Goal: Transaction & Acquisition: Purchase product/service

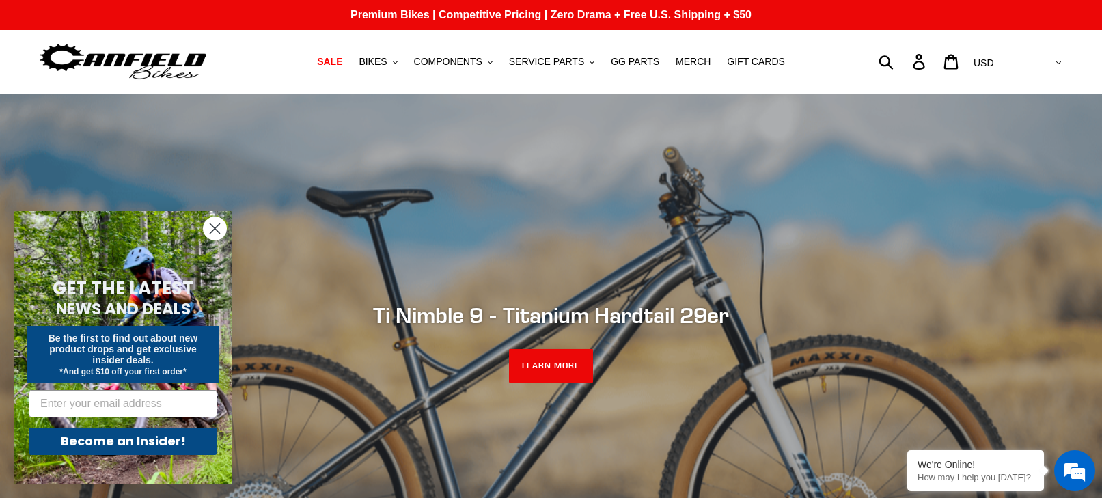
click at [213, 226] on icon "Close dialog" at bounding box center [216, 229] width 10 height 10
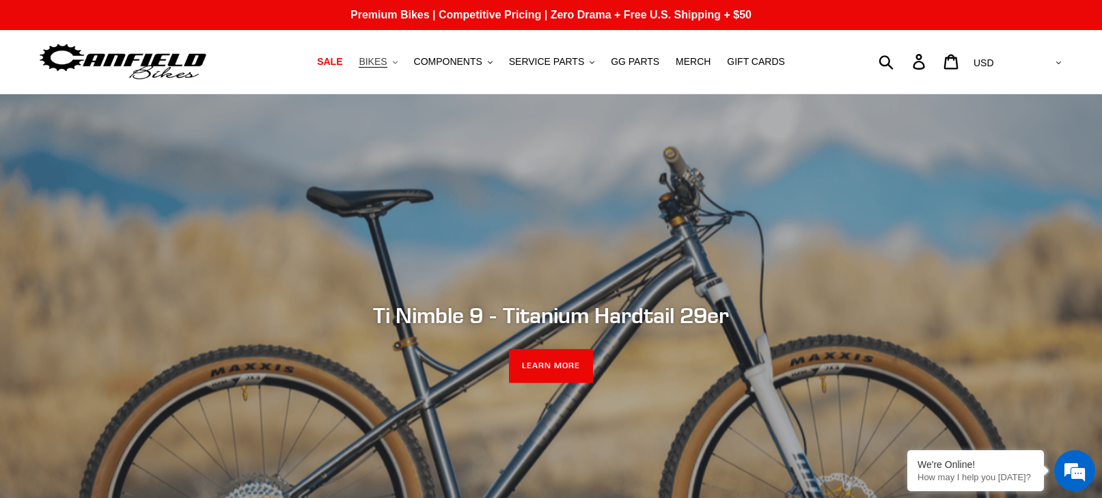
click at [381, 64] on span "BIKES" at bounding box center [373, 62] width 28 height 12
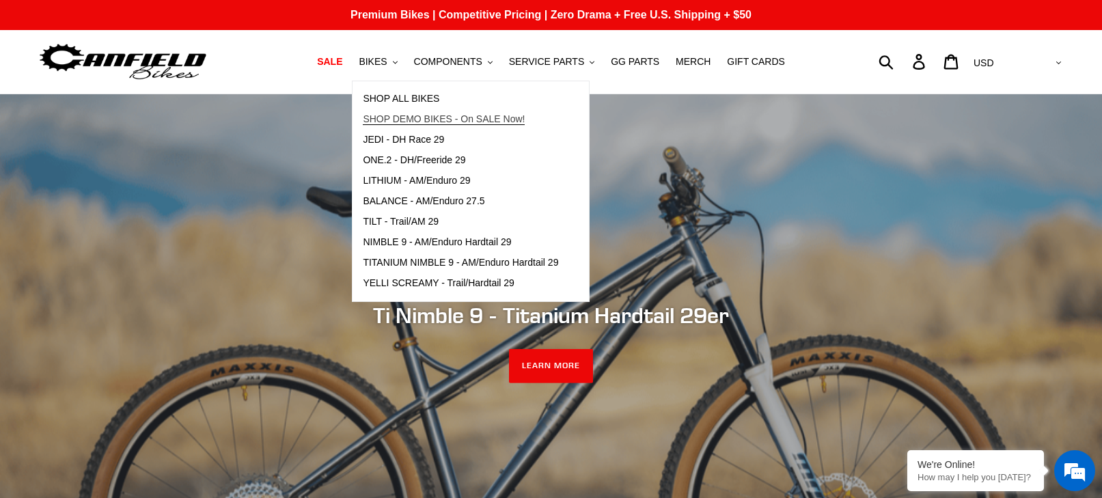
click at [489, 117] on span "SHOP DEMO BIKES - On SALE Now!" at bounding box center [444, 119] width 162 height 12
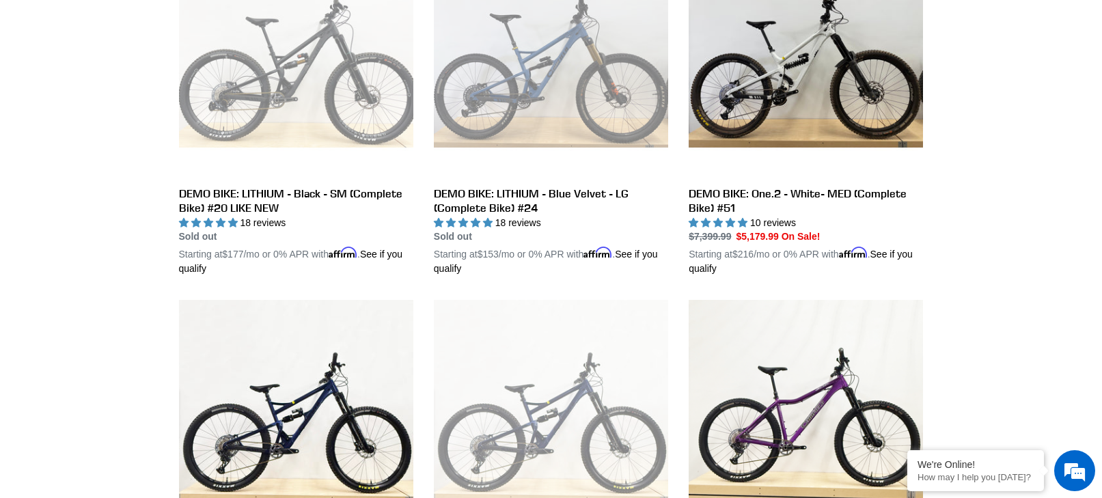
scroll to position [815, 0]
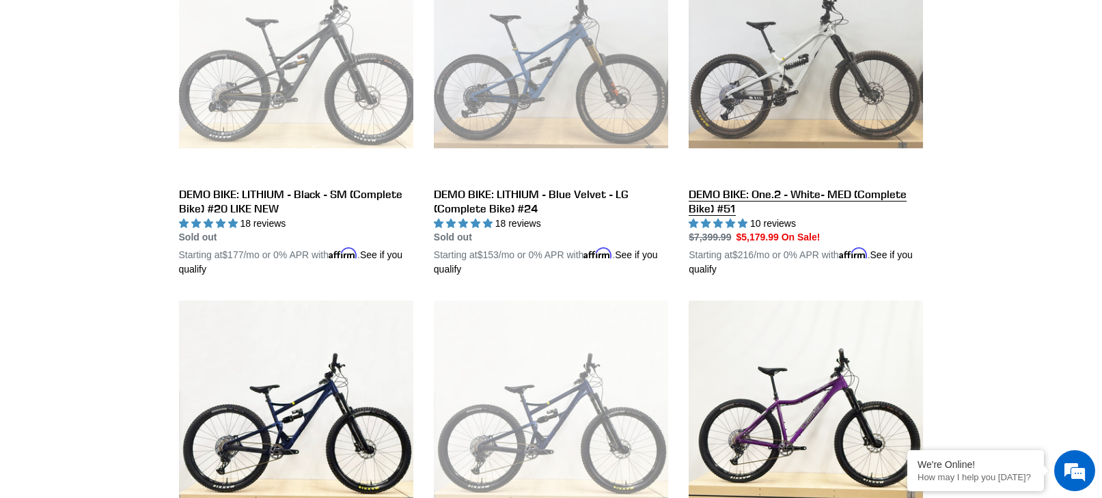
click at [738, 193] on link "DEMO BIKE: One.2 - White- MED (Complete Bike) #51" at bounding box center [806, 110] width 234 height 334
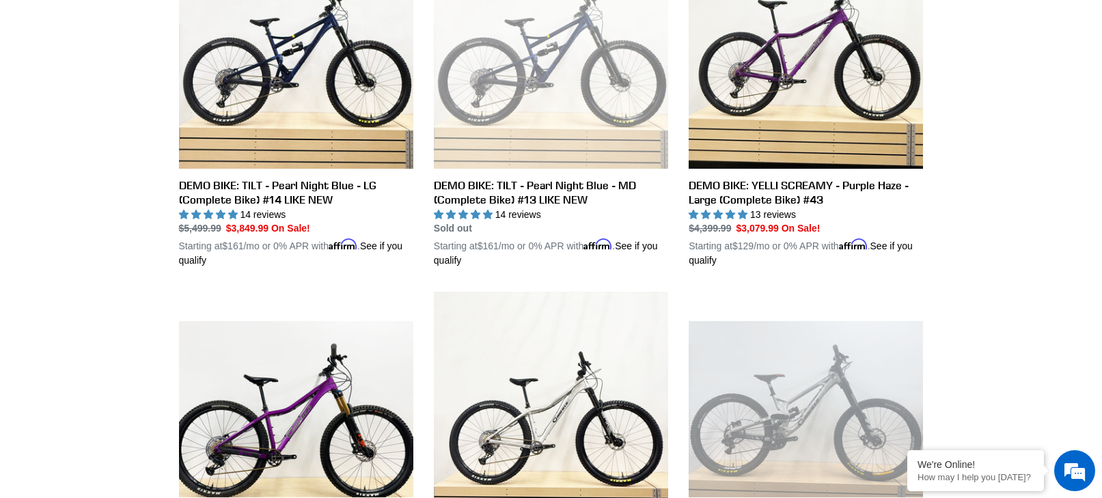
scroll to position [1178, 0]
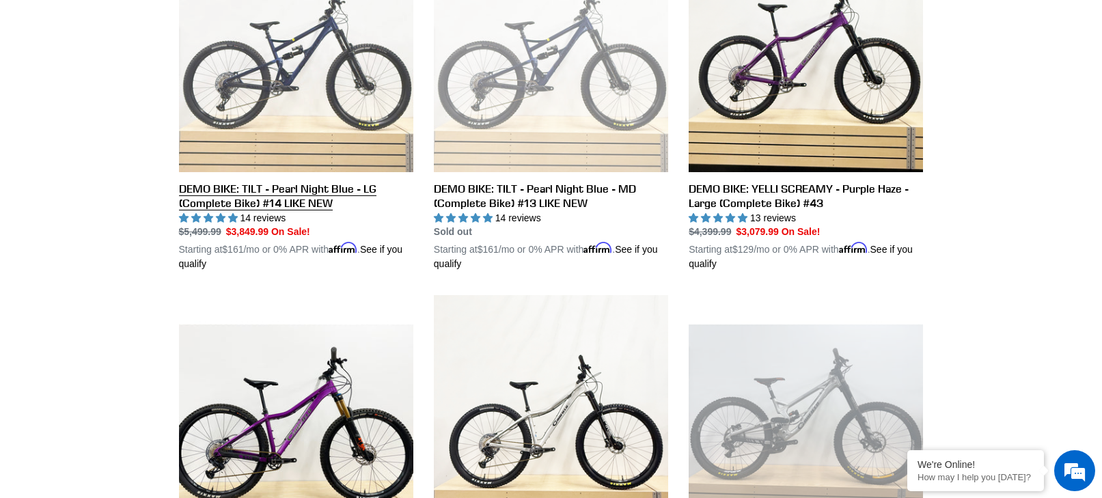
click at [301, 186] on link "DEMO BIKE: TILT - Pearl Night Blue - LG (Complete Bike) #14 LIKE NEW" at bounding box center [296, 104] width 234 height 334
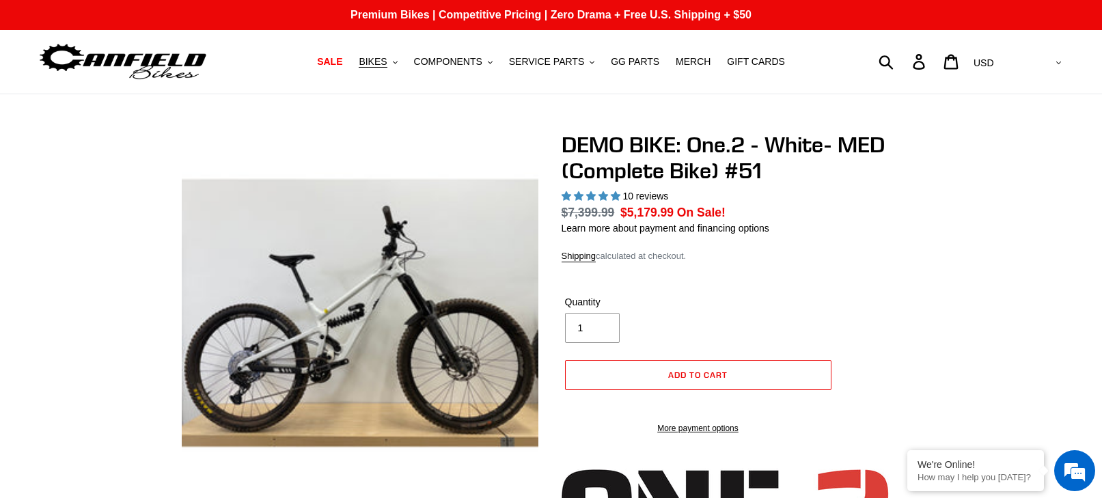
select select "highest-rating"
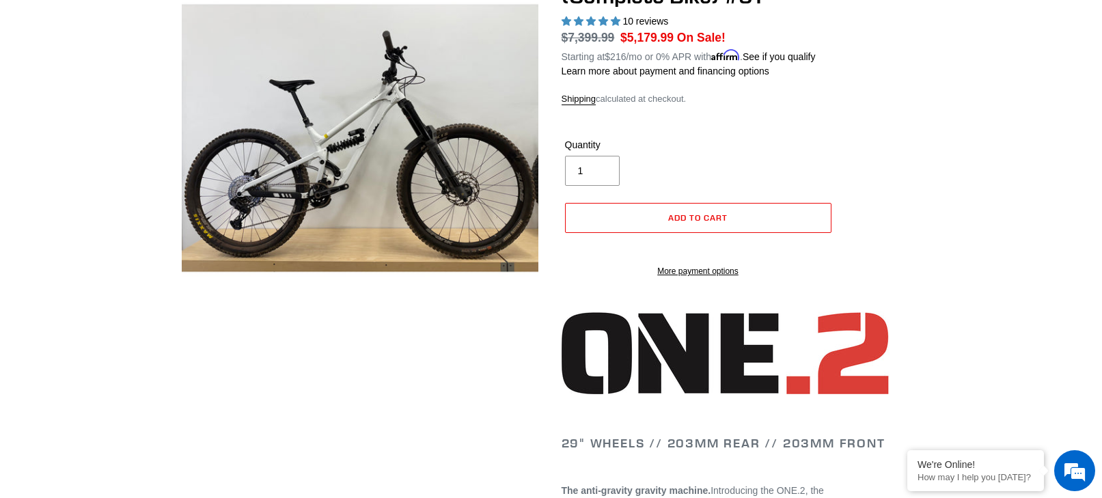
scroll to position [176, 0]
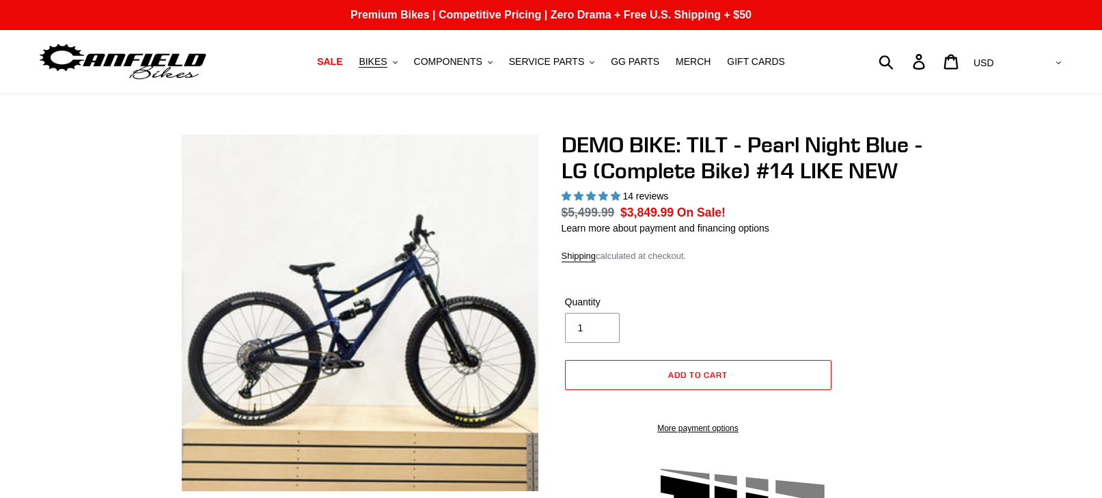
select select "highest-rating"
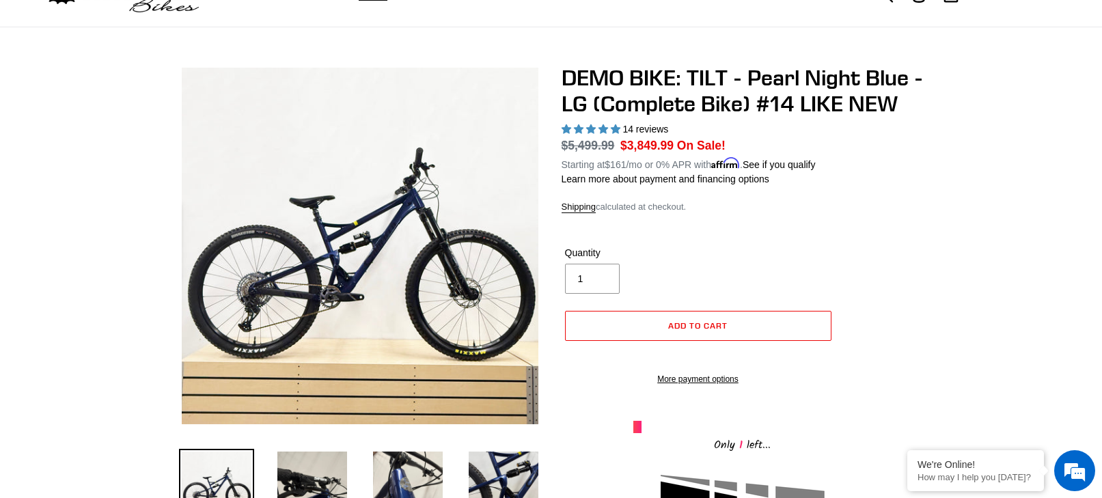
scroll to position [44, 0]
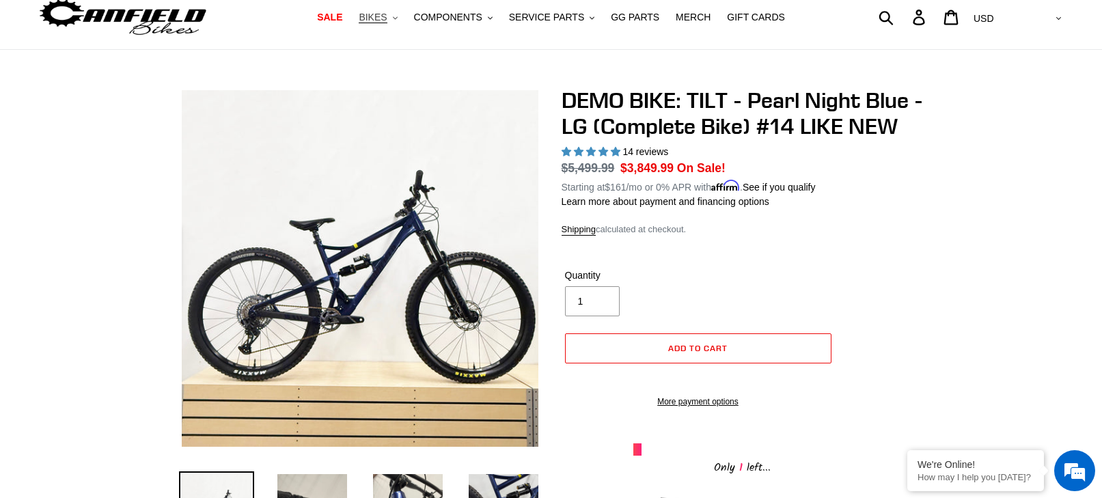
click at [378, 16] on span "BIKES" at bounding box center [373, 18] width 28 height 12
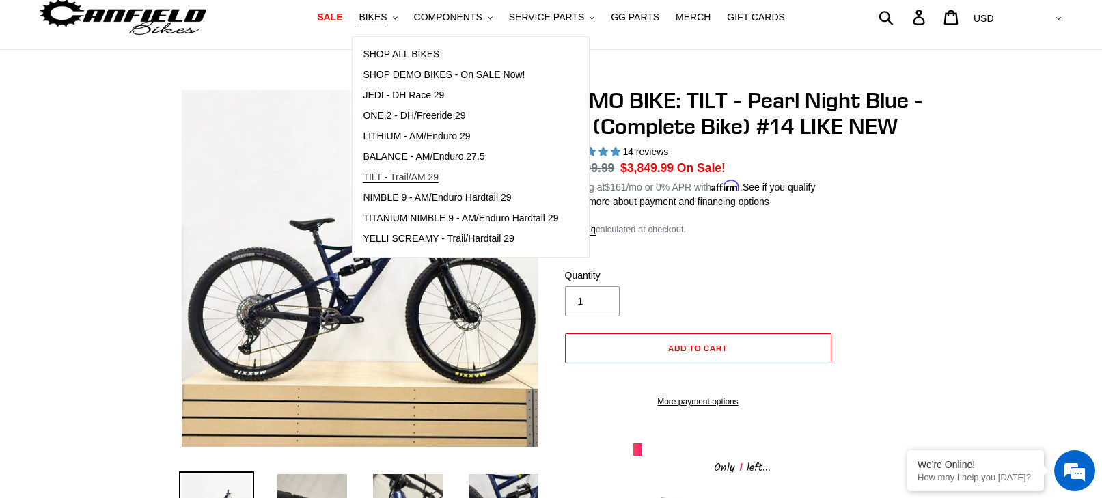
click at [407, 176] on span "TILT - Trail/AM 29" at bounding box center [401, 178] width 76 height 12
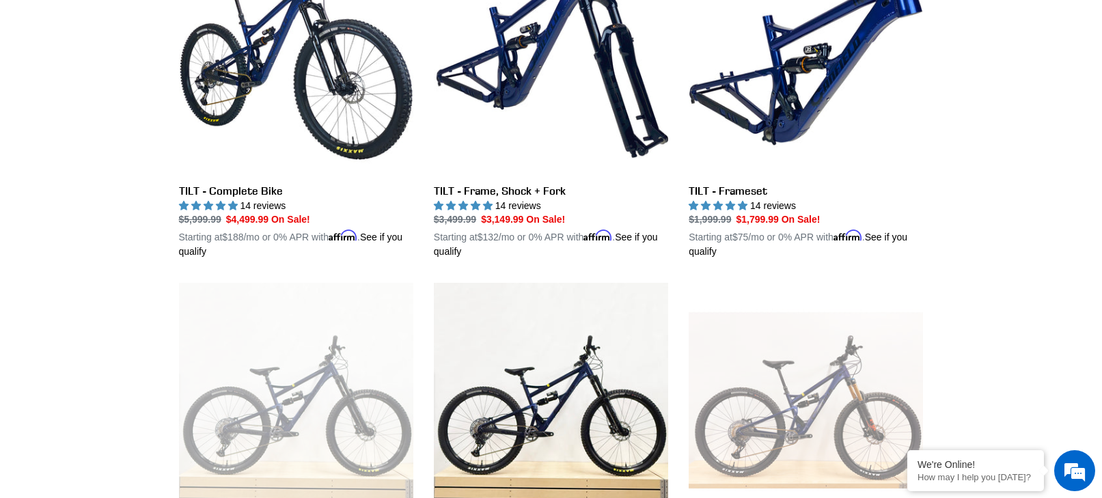
scroll to position [450, 0]
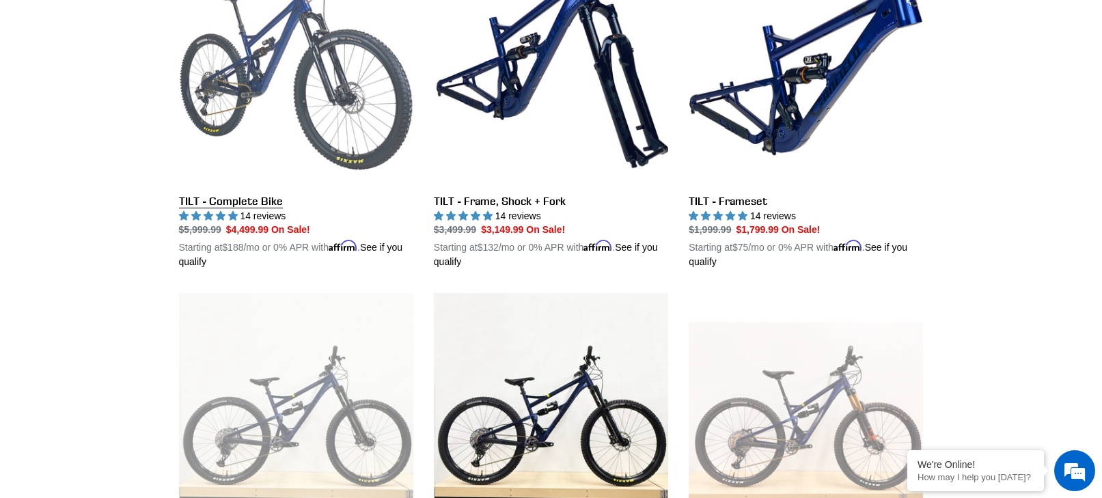
click at [234, 202] on link "TILT - Complete Bike" at bounding box center [296, 110] width 234 height 320
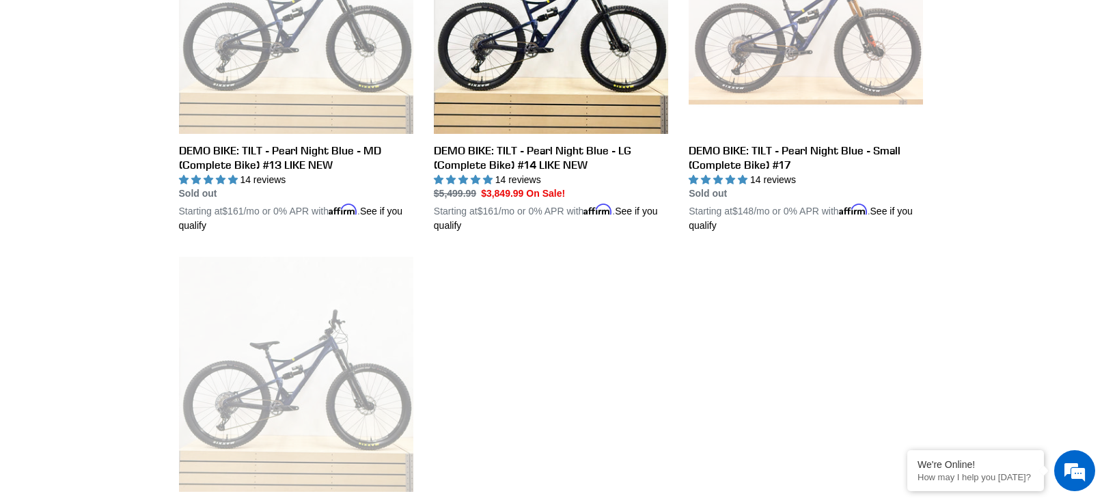
scroll to position [843, 0]
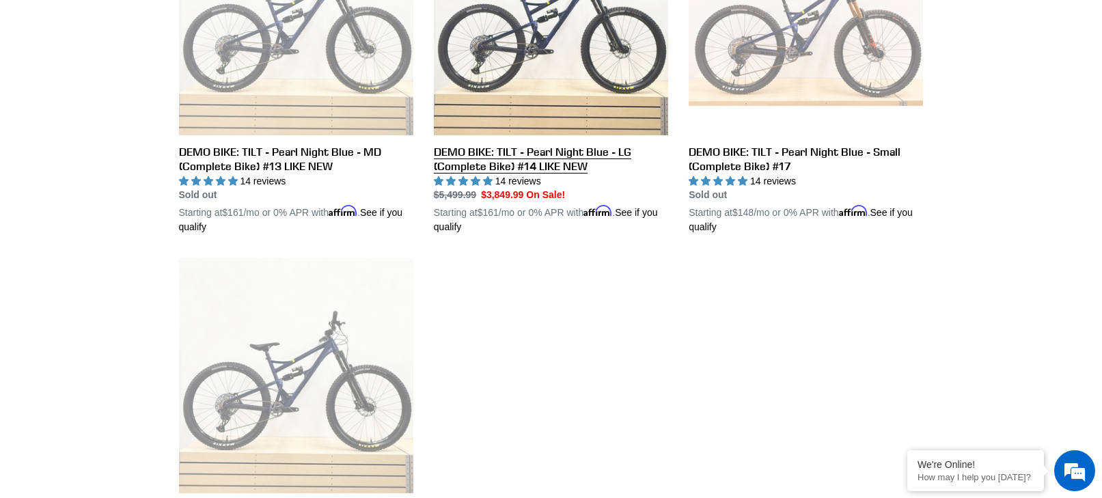
click at [500, 157] on link "DEMO BIKE: TILT - Pearl Night Blue - LG (Complete Bike) #14 LIKE NEW" at bounding box center [551, 67] width 234 height 334
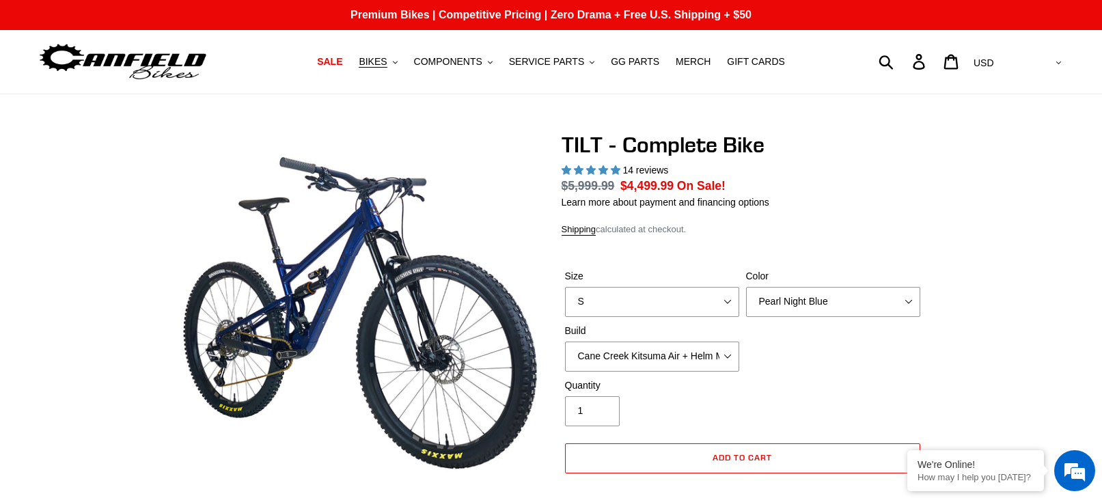
select select "highest-rating"
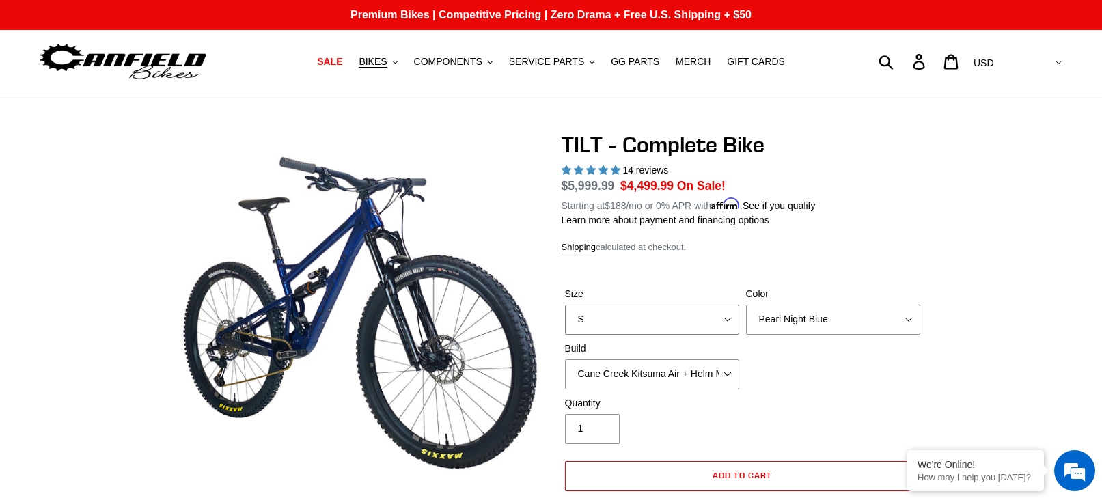
select select "L"
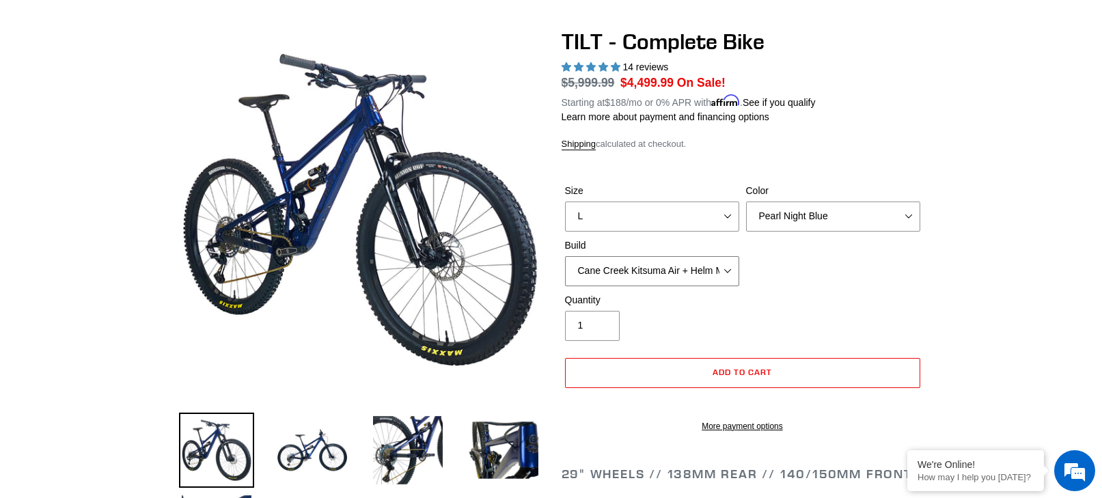
scroll to position [103, 0]
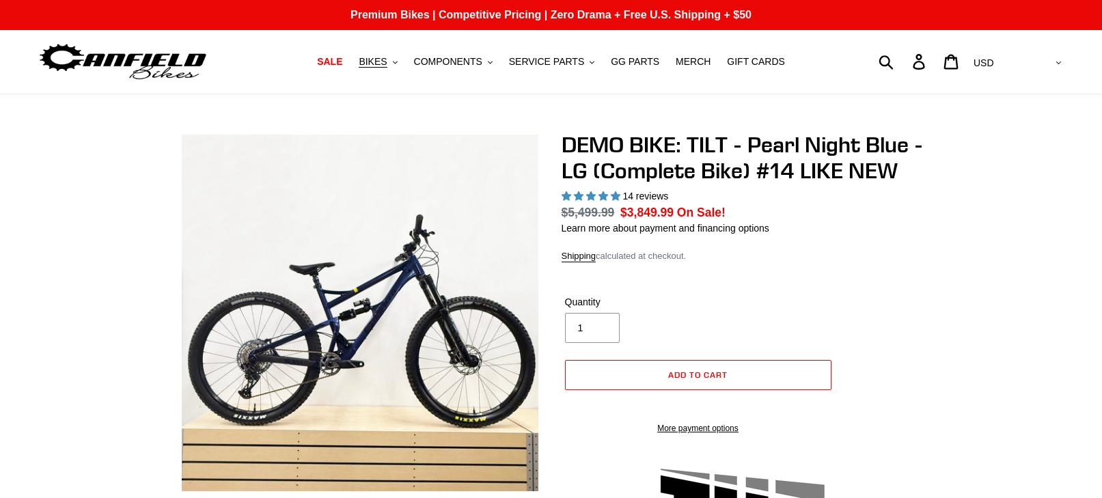
select select "highest-rating"
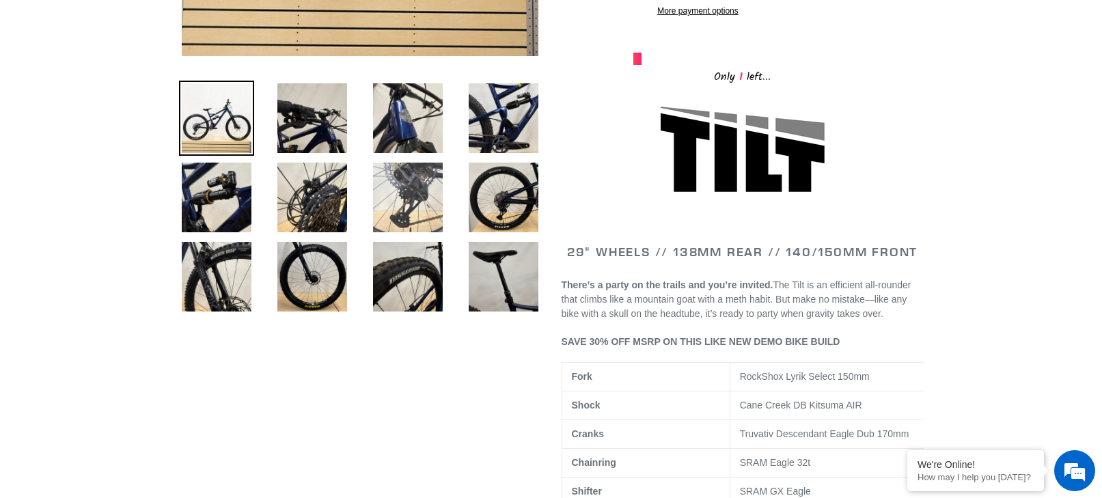
scroll to position [436, 0]
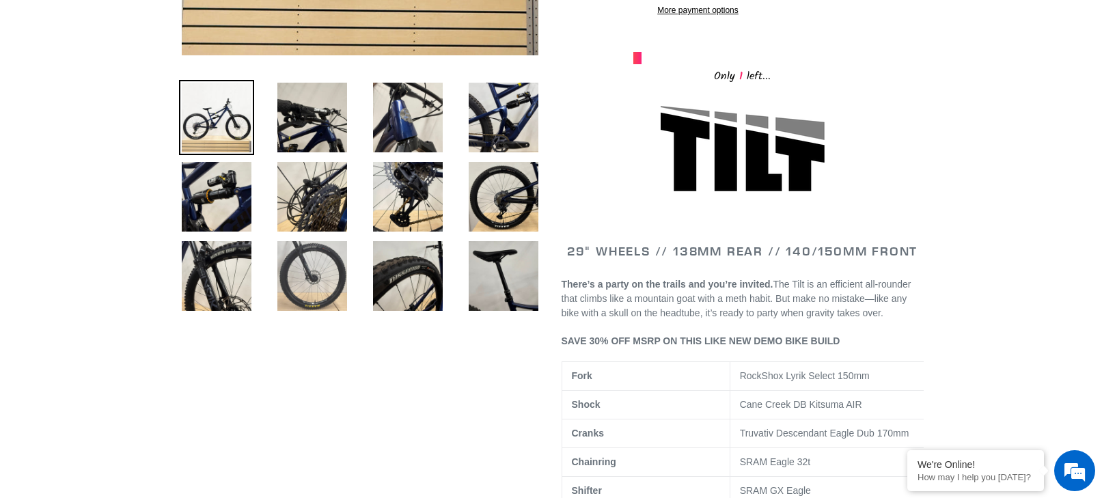
click at [321, 286] on img at bounding box center [312, 276] width 75 height 75
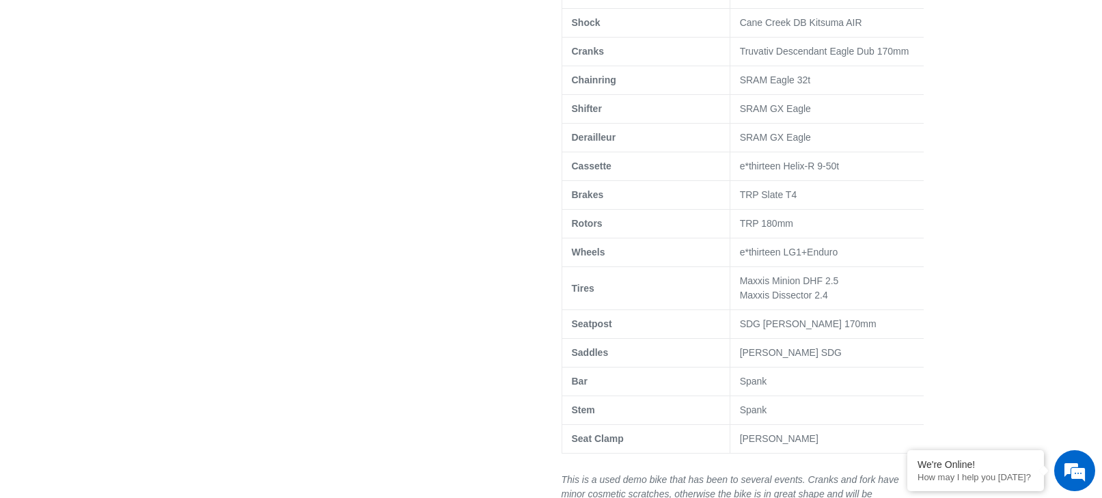
scroll to position [671, 0]
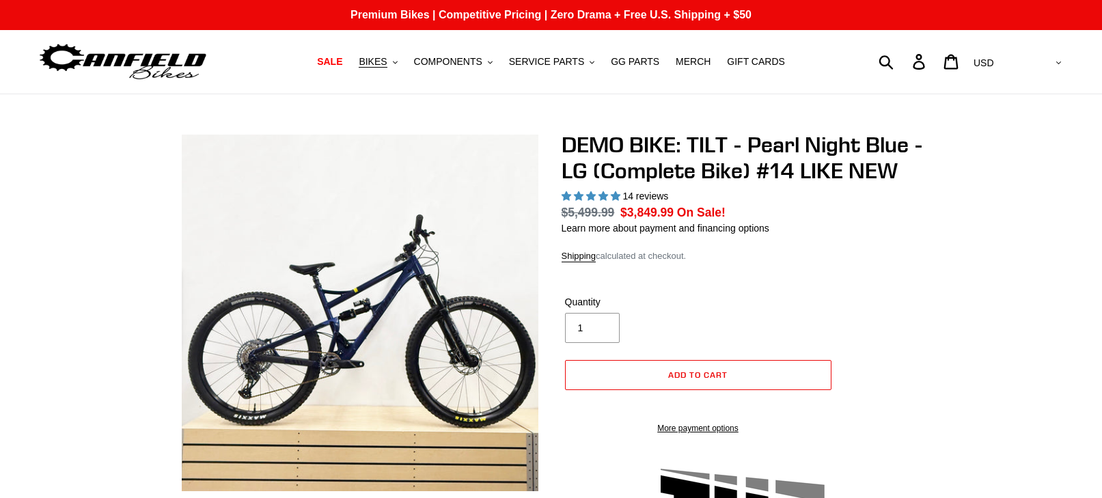
select select "highest-rating"
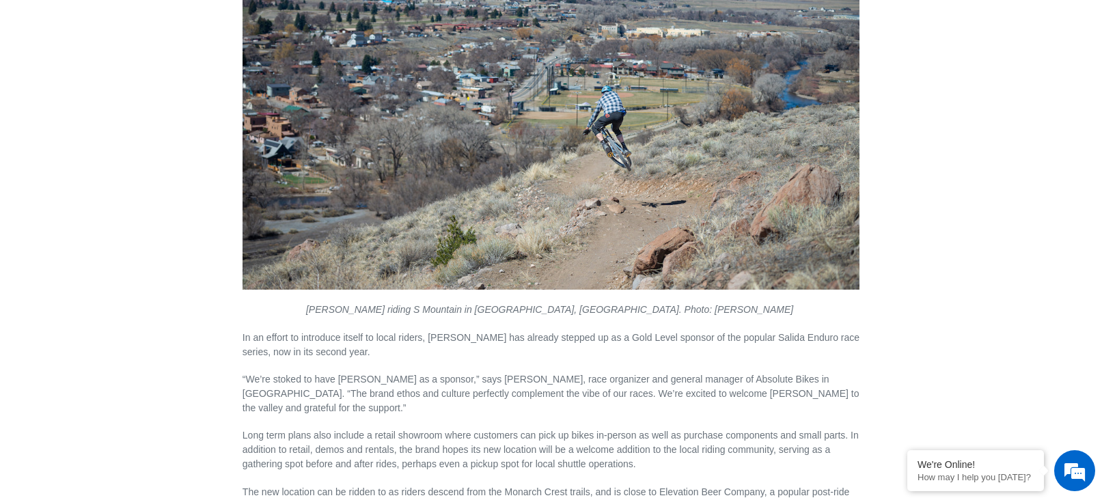
scroll to position [1689, 0]
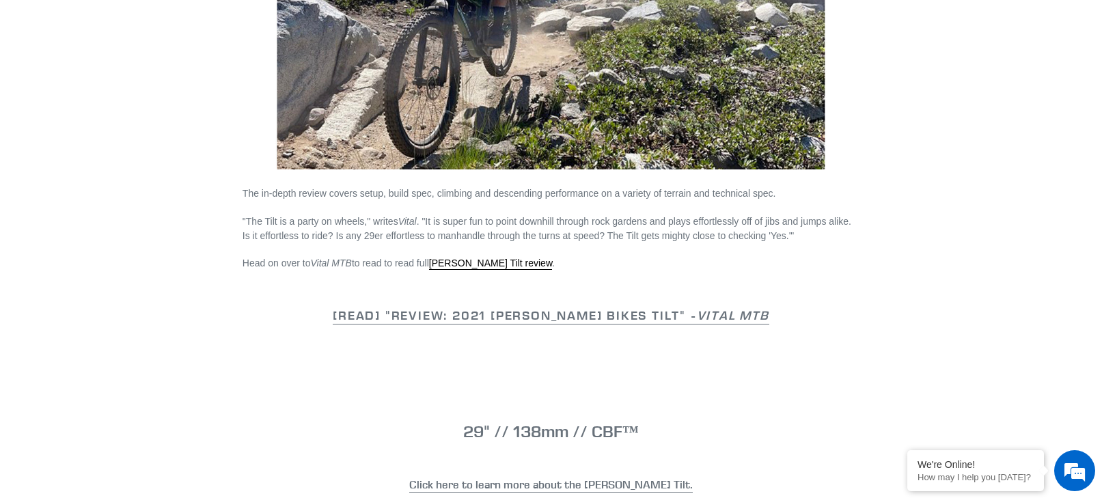
scroll to position [911, 0]
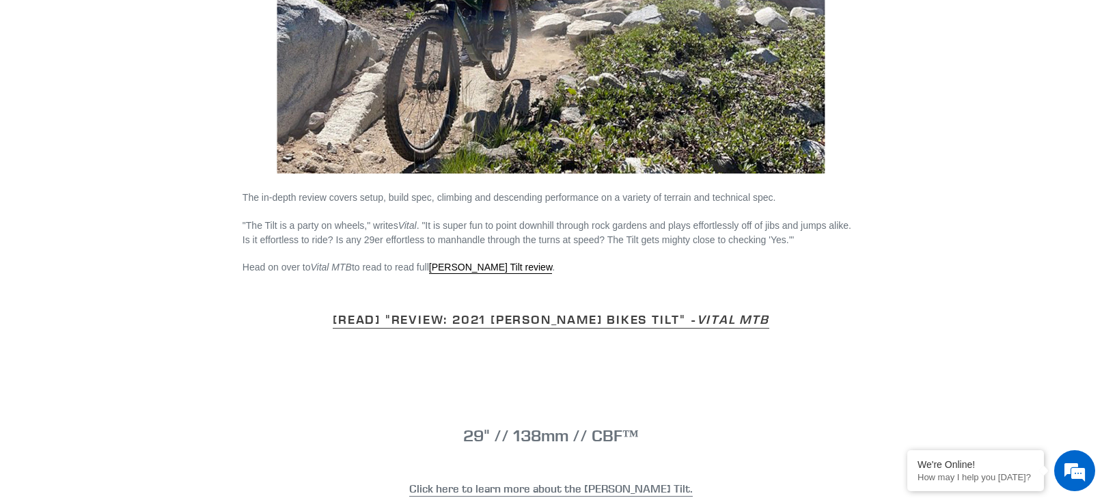
click at [458, 312] on link "[READ] "Review: 2021 Canfield Bikes Tilt" - Vital MTB" at bounding box center [551, 320] width 437 height 17
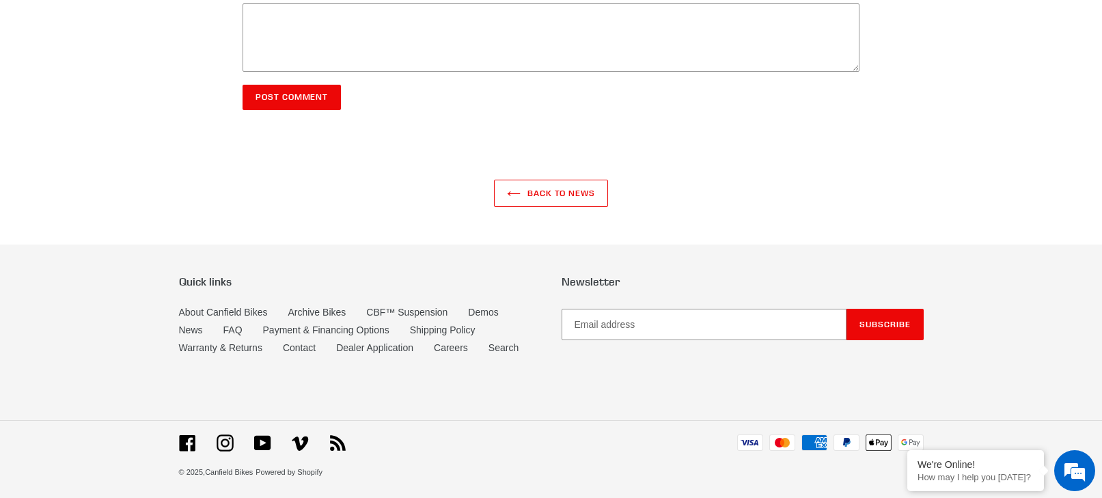
scroll to position [1954, 0]
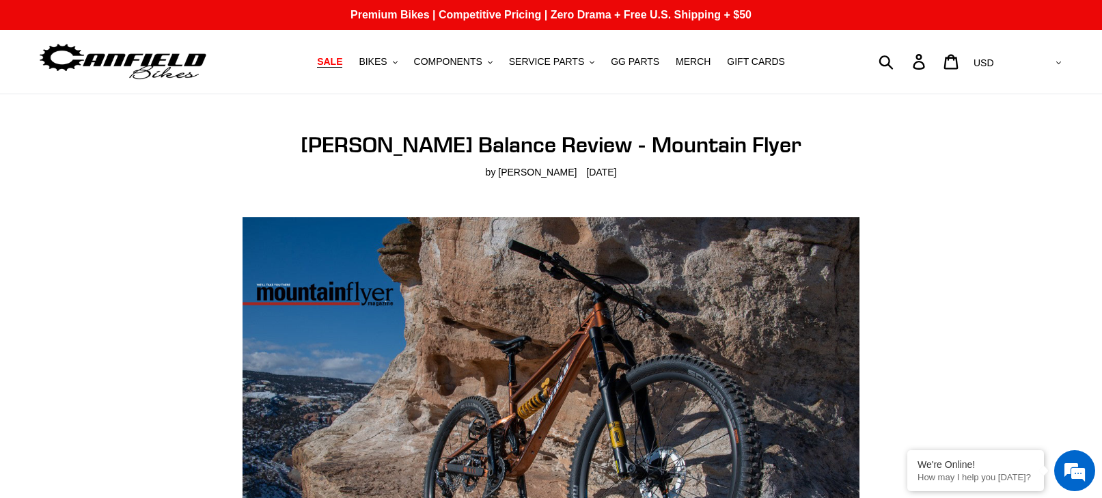
click at [339, 63] on span "SALE" at bounding box center [329, 62] width 25 height 12
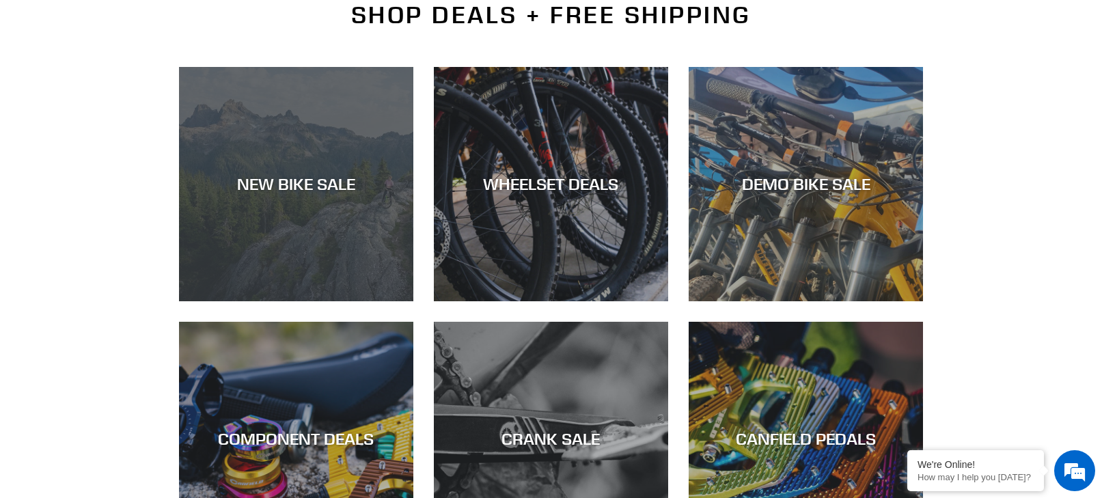
scroll to position [337, 0]
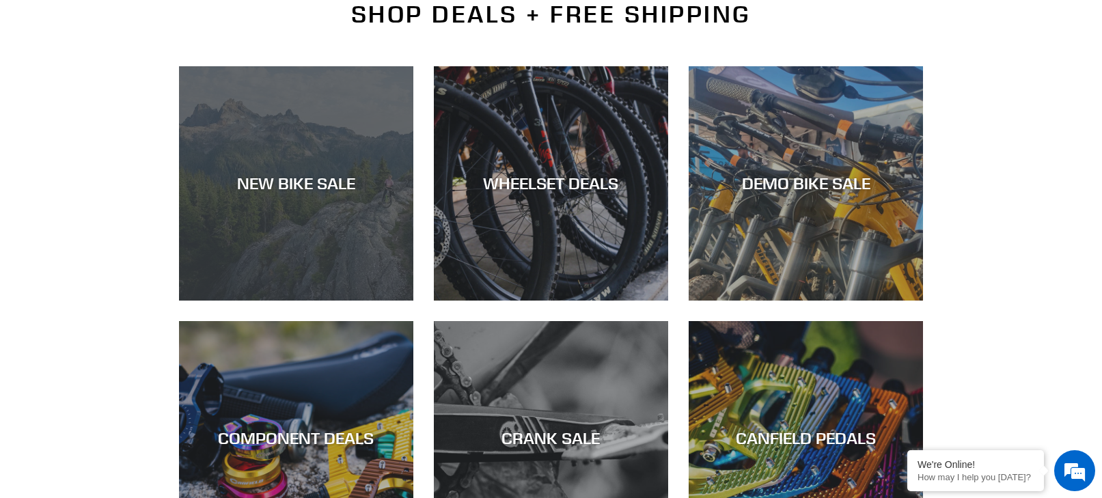
click at [310, 176] on div "NEW BIKE SALE" at bounding box center [296, 184] width 234 height 20
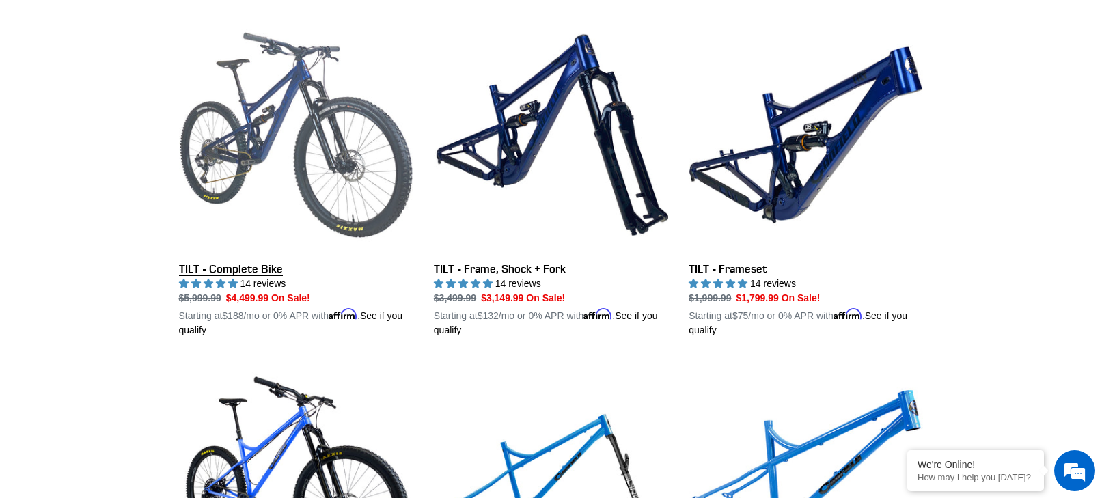
scroll to position [2102, 0]
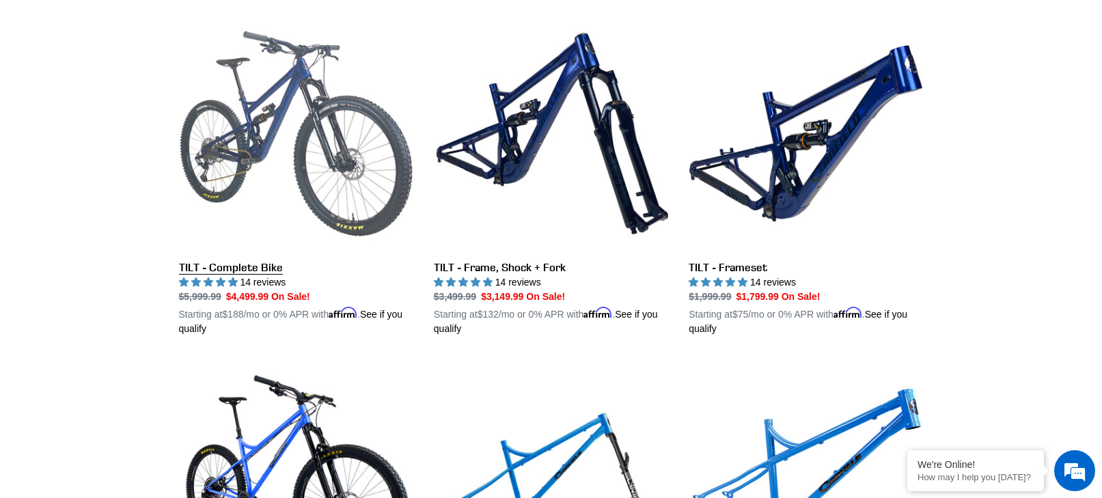
click at [255, 258] on link "TILT - Complete Bike" at bounding box center [296, 176] width 234 height 320
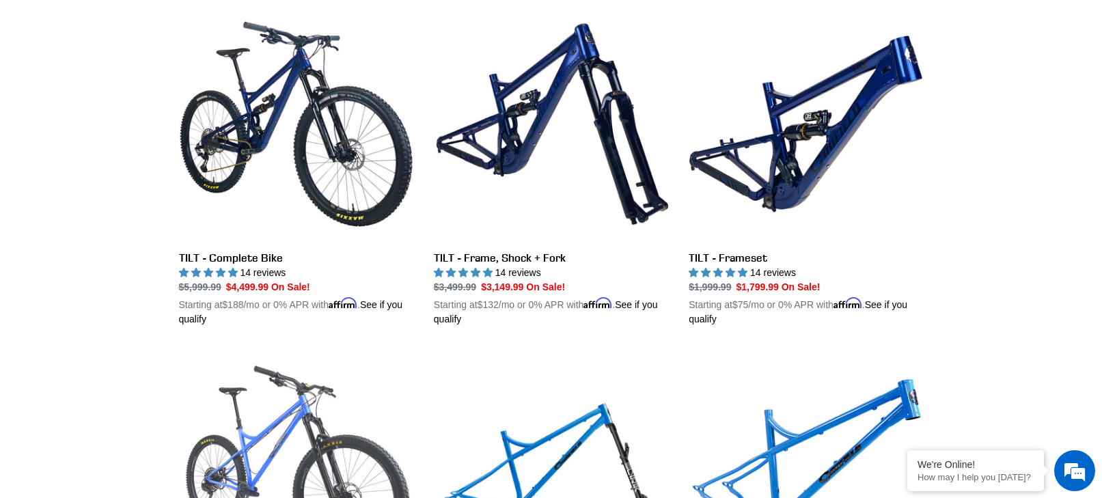
scroll to position [2104, 0]
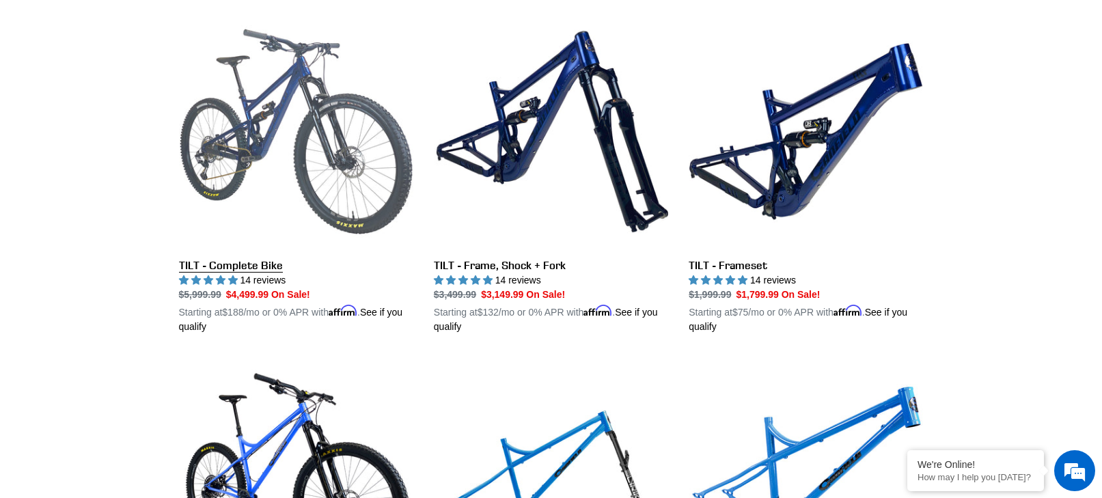
click at [241, 258] on link "TILT - Complete Bike" at bounding box center [296, 174] width 234 height 320
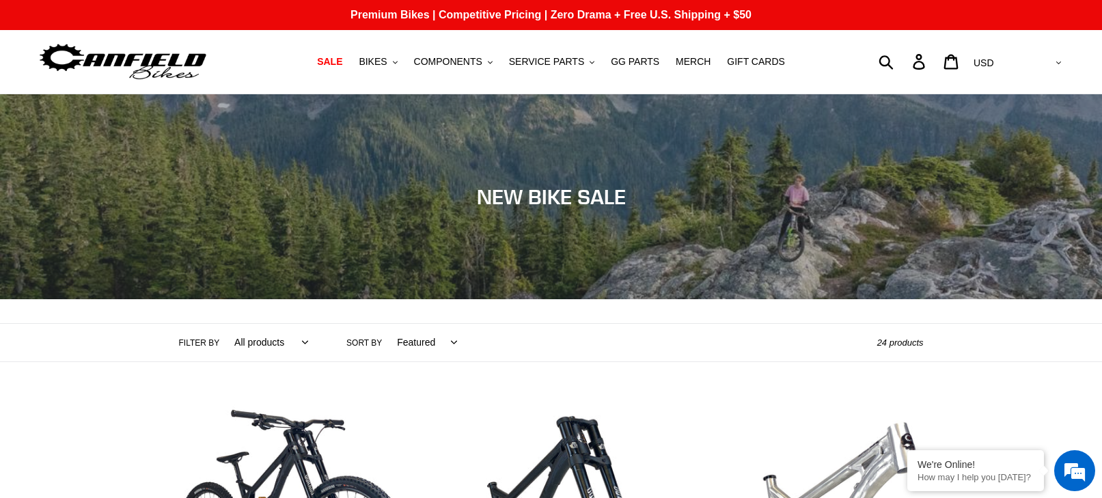
scroll to position [0, 0]
click at [337, 66] on span "SALE" at bounding box center [329, 62] width 25 height 12
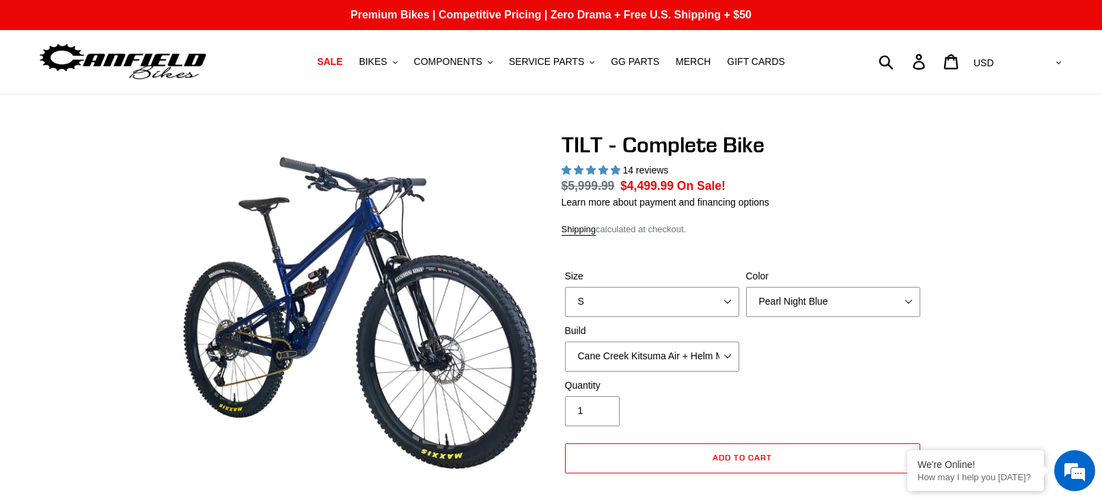
select select "highest-rating"
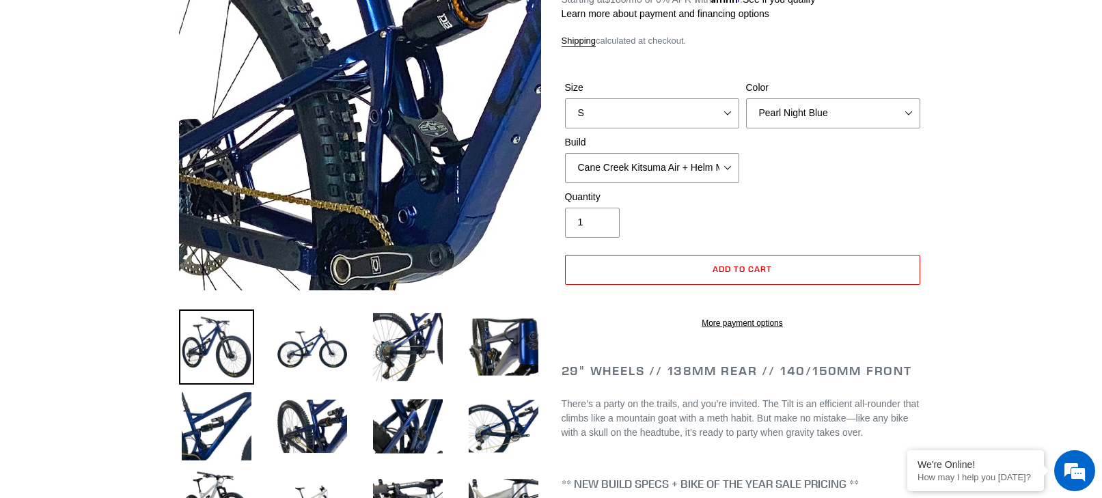
scroll to position [208, 0]
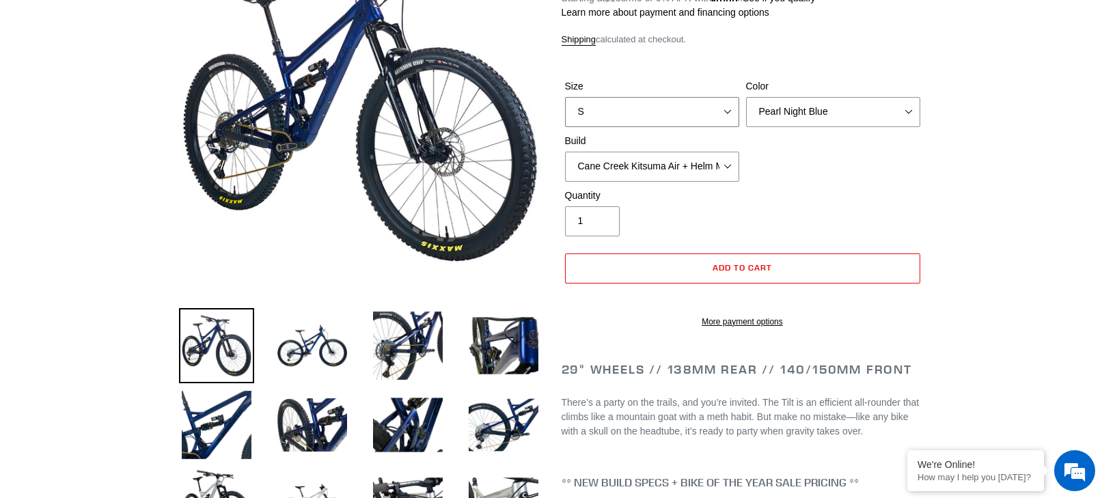
select select "L"
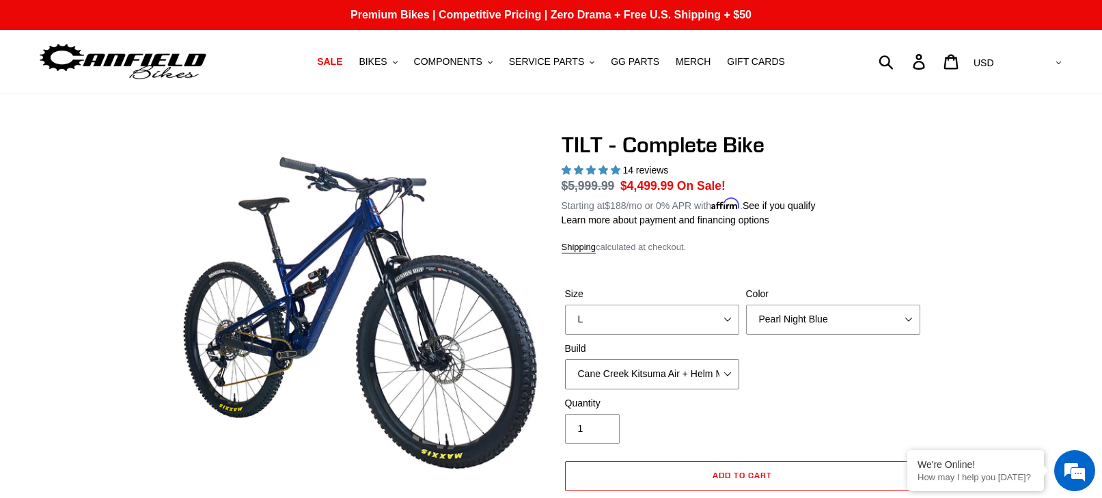
select select "Fox Float X + 36 SL Factory Grip X 140 + SRAM GX"
click at [606, 169] on span "5.00 stars" at bounding box center [605, 169] width 12 height 9
click at [610, 170] on span "5.00 stars" at bounding box center [605, 169] width 12 height 9
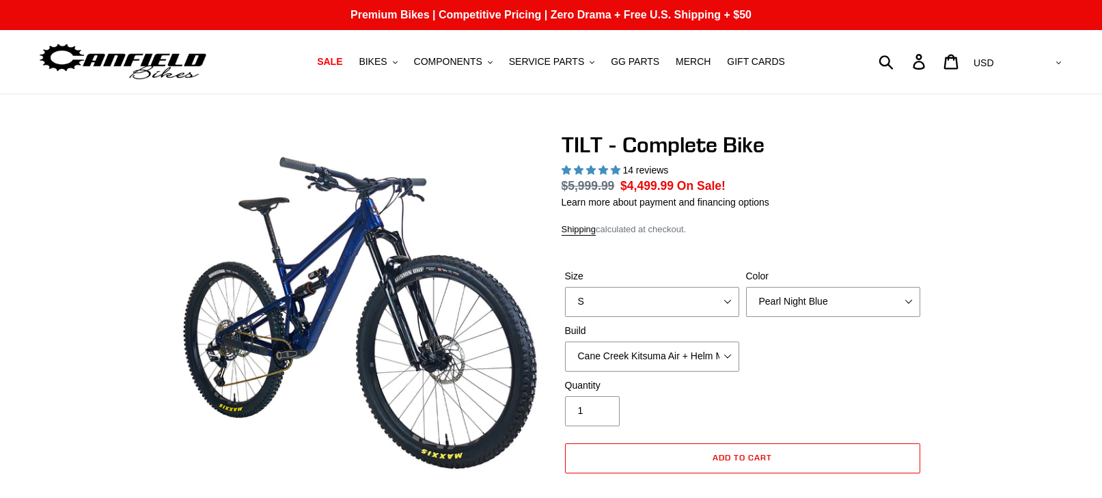
select select "highest-rating"
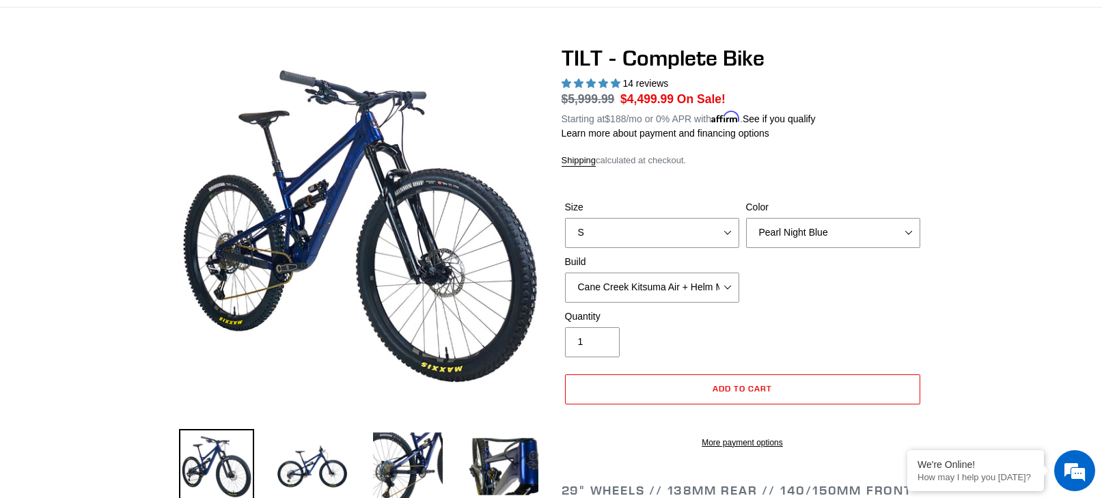
scroll to position [89, 0]
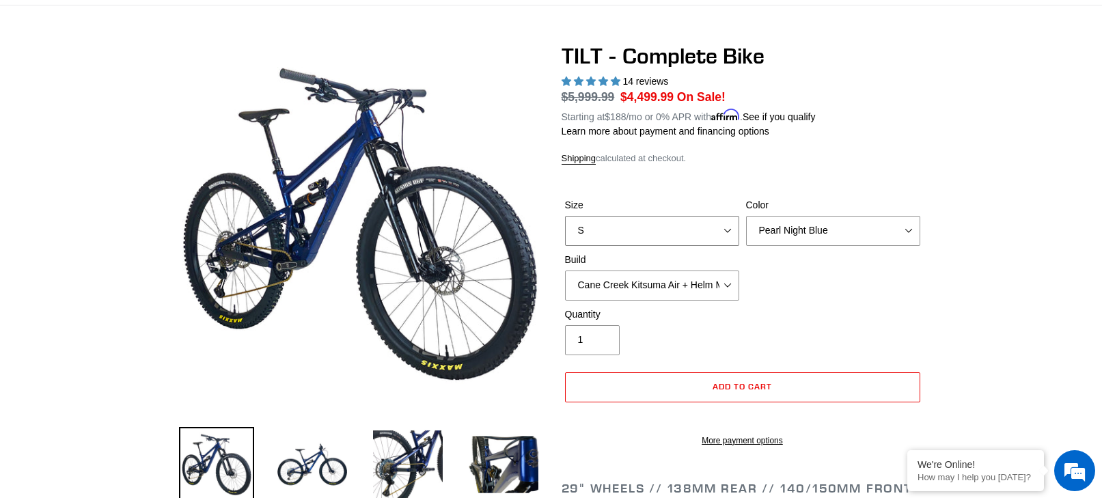
select select "L"
select select "RockShox SD ULT + Pike ULT 140 + SRAM GX"
click at [726, 381] on span "Add to cart" at bounding box center [742, 386] width 59 height 10
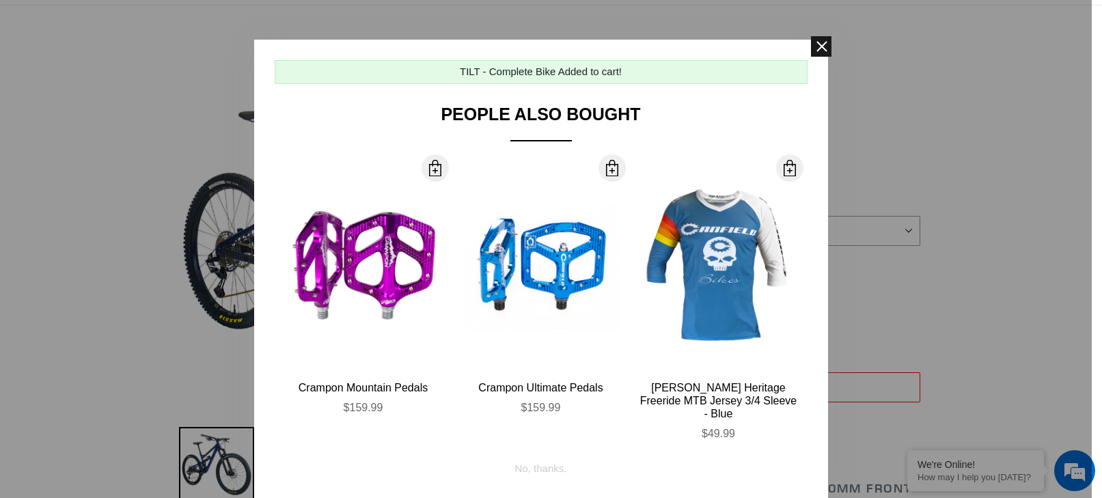
click at [822, 46] on span at bounding box center [821, 46] width 21 height 21
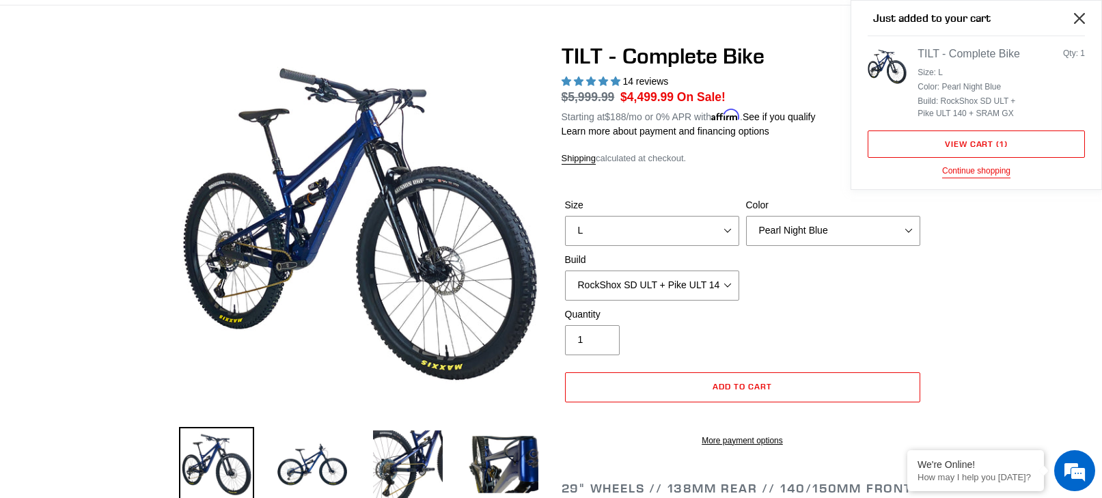
click at [1081, 18] on icon "Close" at bounding box center [1079, 18] width 11 height 11
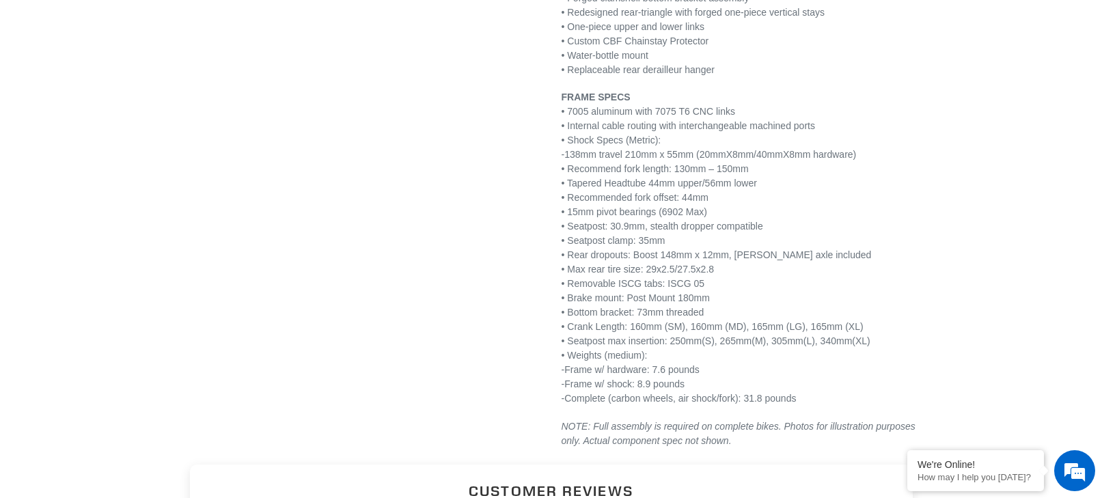
scroll to position [2247, 0]
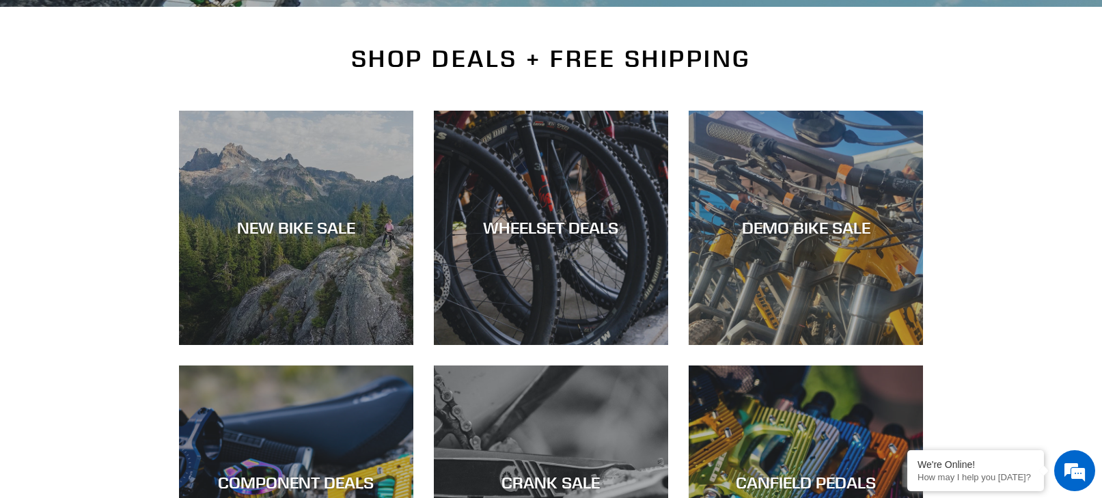
scroll to position [333, 0]
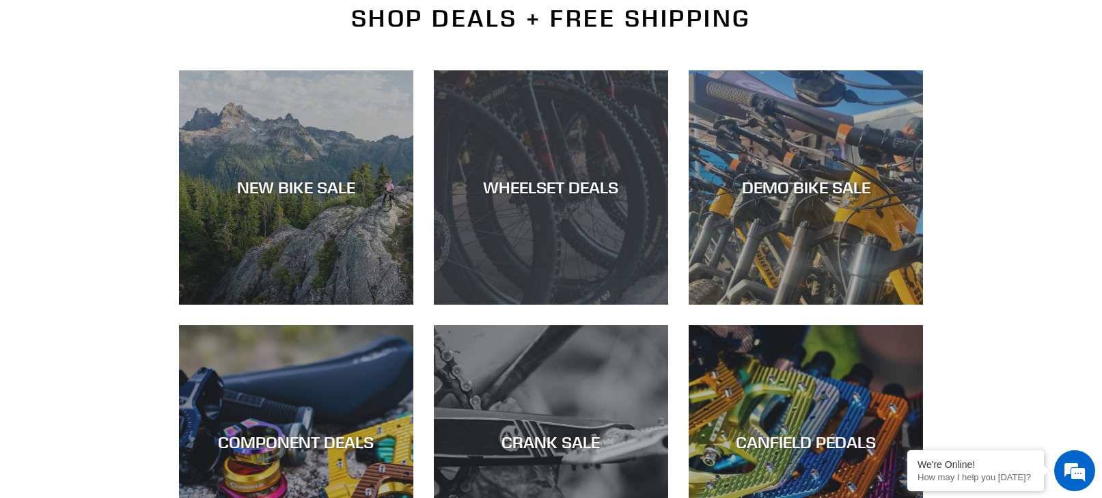
click at [575, 189] on div "WHEELSET DEALS" at bounding box center [551, 188] width 234 height 20
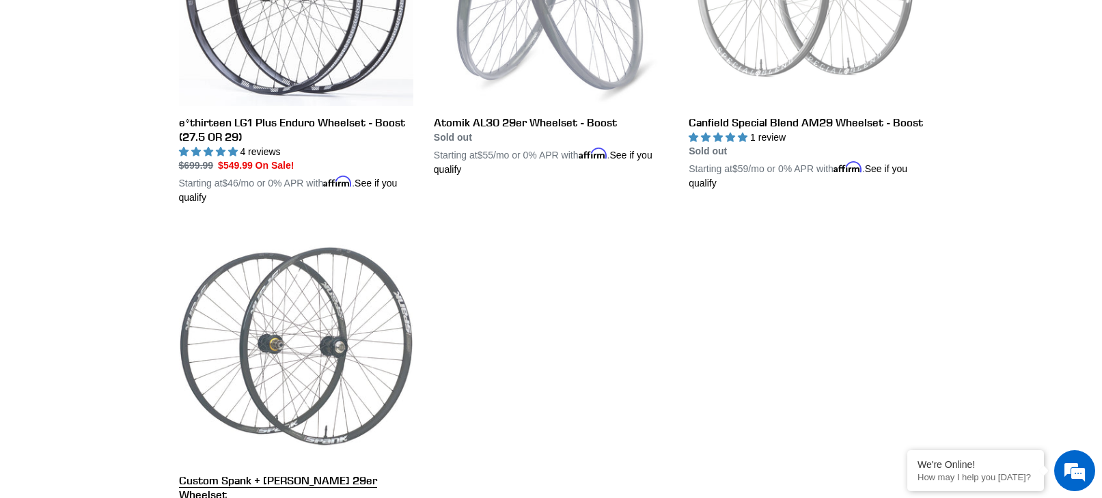
scroll to position [528, 0]
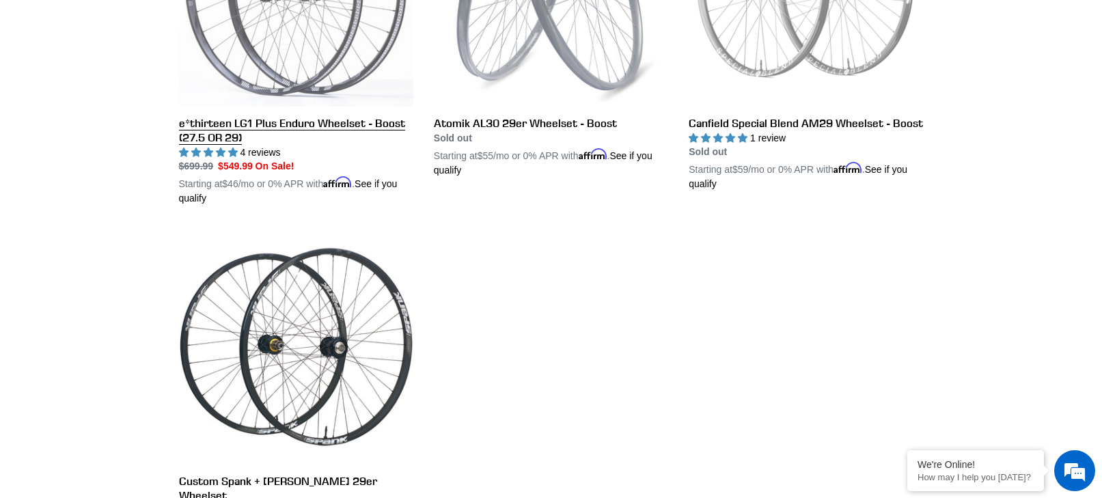
click at [260, 122] on link "e*thirteen LG1 Plus Enduro Wheelset - Boost (27.5 OR 29)" at bounding box center [296, 39] width 234 height 334
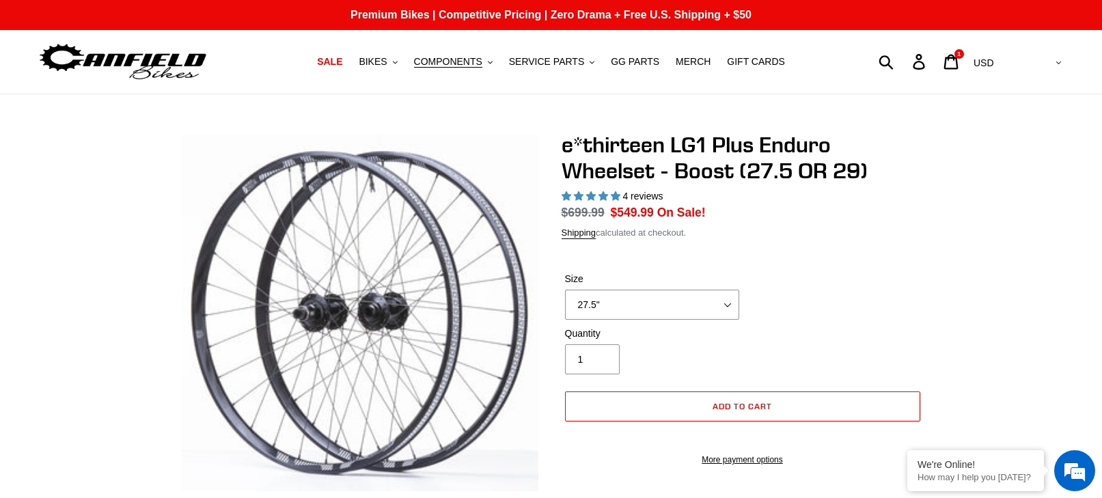
select select "highest-rating"
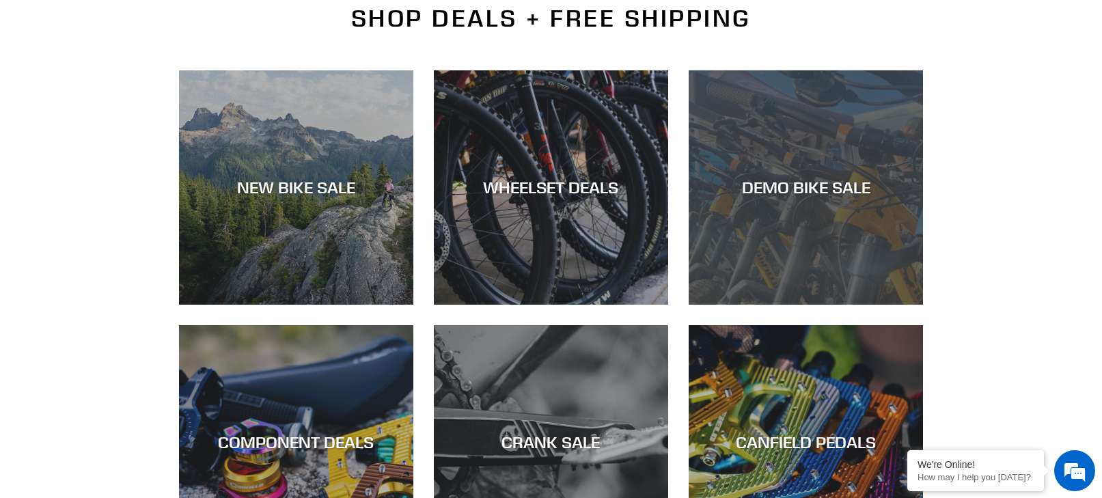
click at [798, 186] on div "DEMO BIKE SALE" at bounding box center [806, 188] width 234 height 20
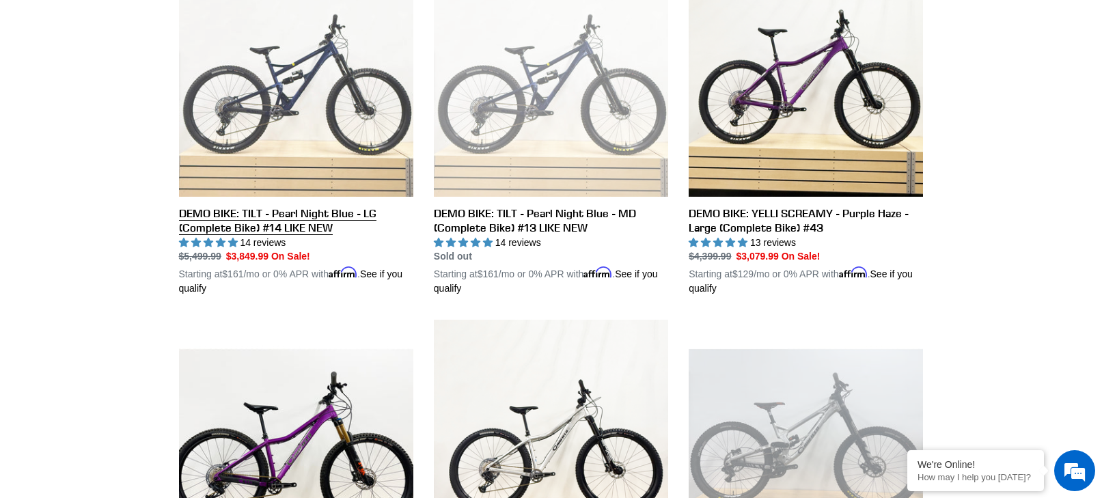
click at [301, 212] on link "DEMO BIKE: TILT - Pearl Night Blue - LG (Complete Bike) #14 LIKE NEW" at bounding box center [296, 129] width 234 height 334
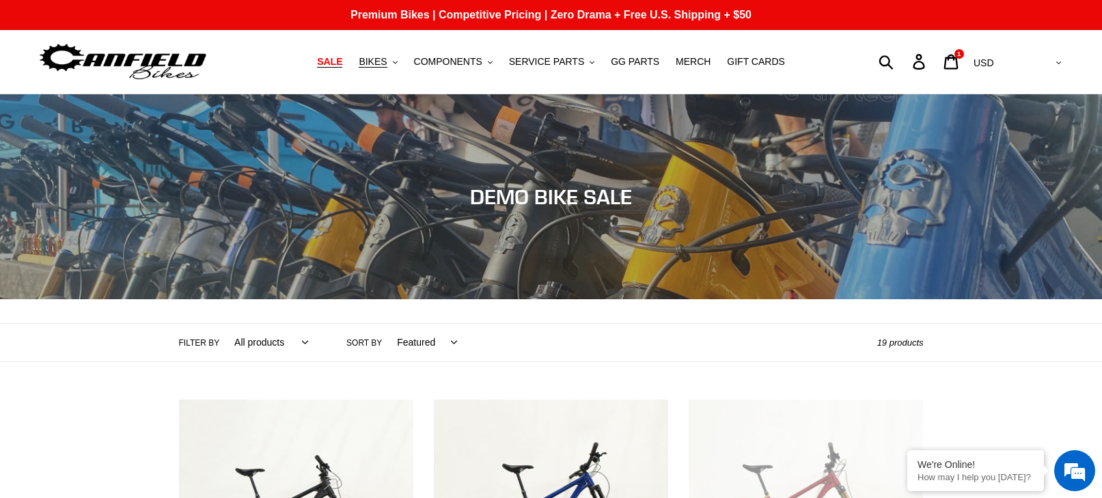
click at [334, 59] on span "SALE" at bounding box center [329, 62] width 25 height 12
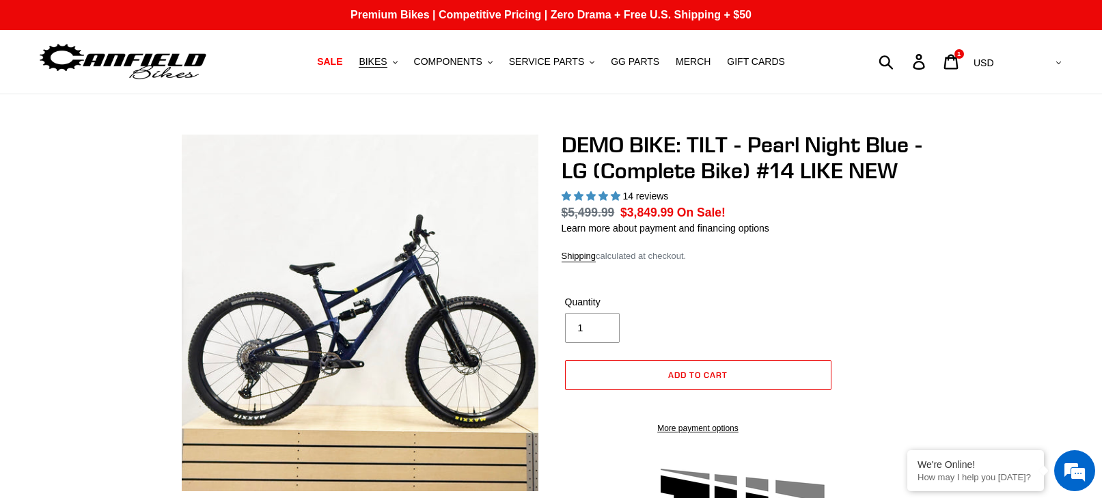
select select "highest-rating"
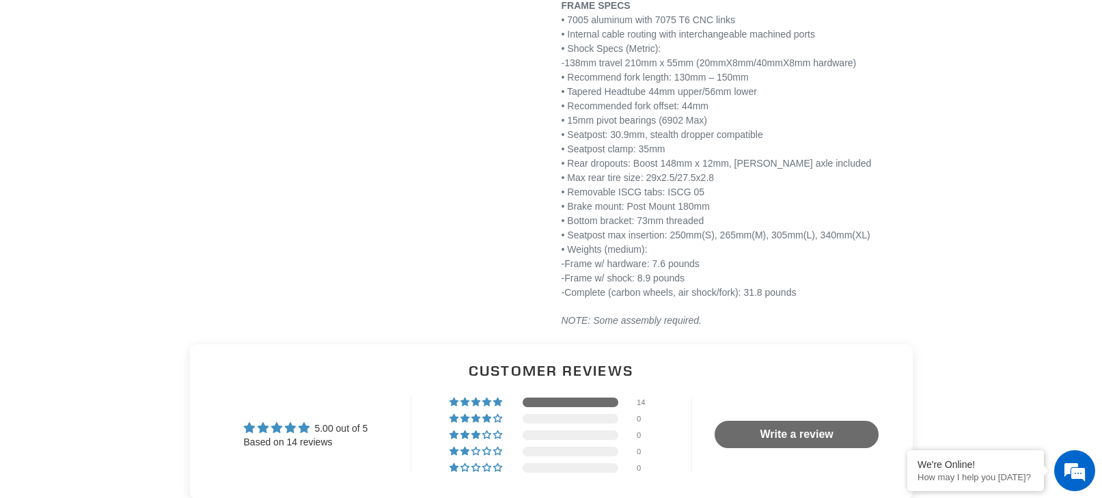
scroll to position [2411, 0]
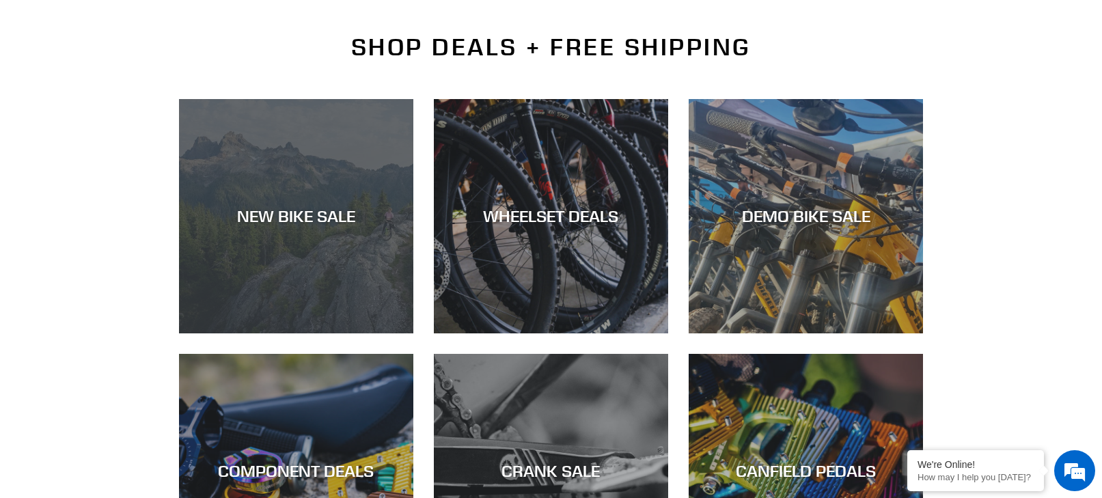
scroll to position [308, 0]
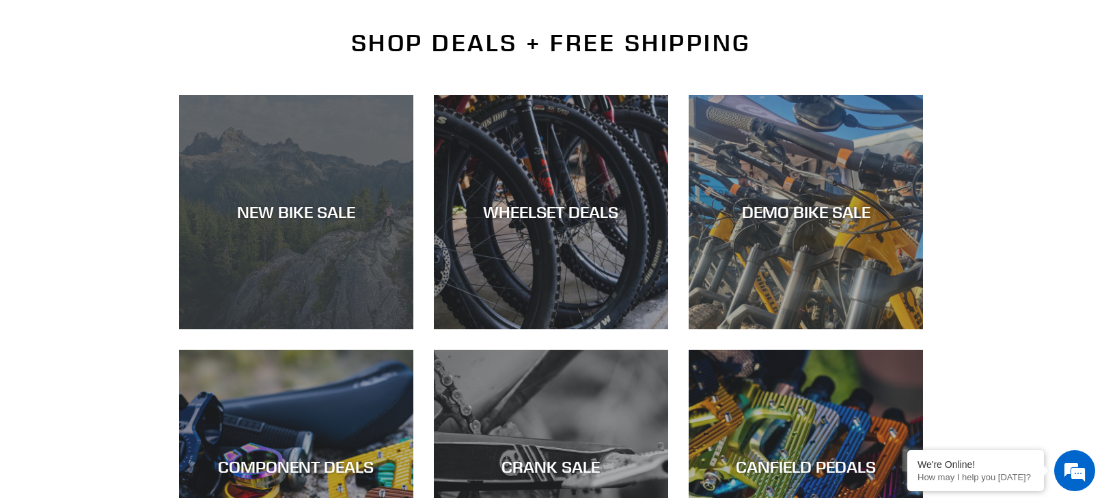
click at [300, 329] on div "NEW BIKE SALE" at bounding box center [296, 329] width 234 height 0
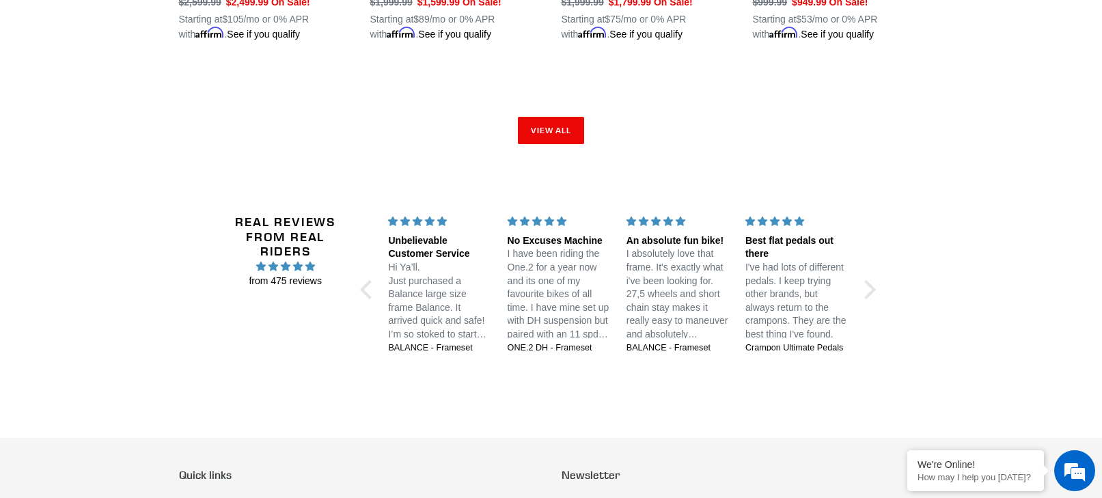
scroll to position [2371, 0]
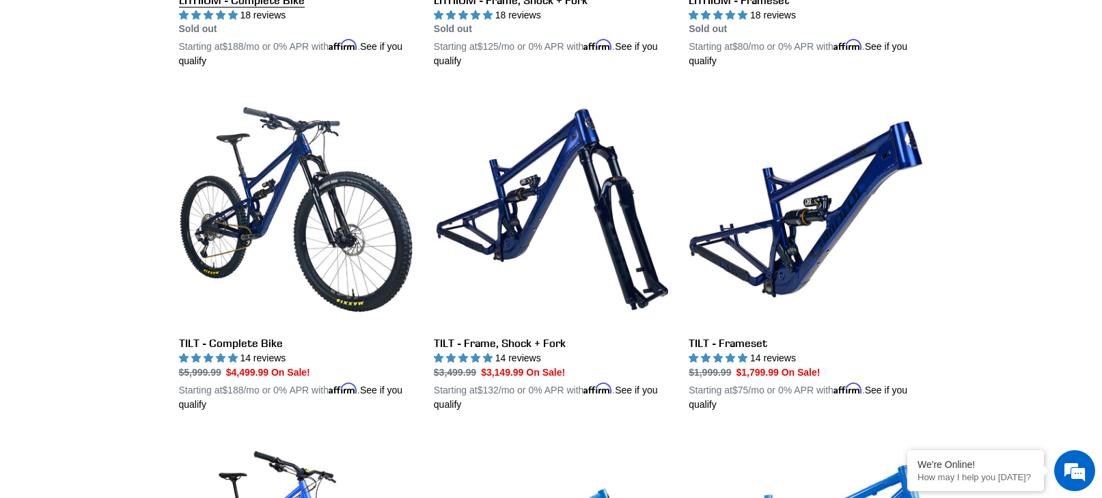
scroll to position [2057, 0]
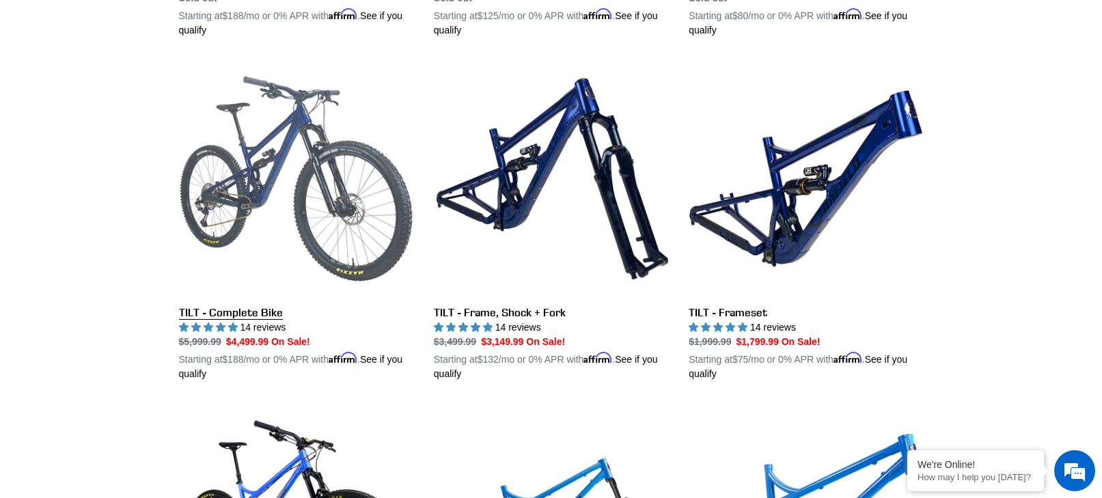
click at [249, 303] on link "TILT - Complete Bike" at bounding box center [296, 222] width 234 height 320
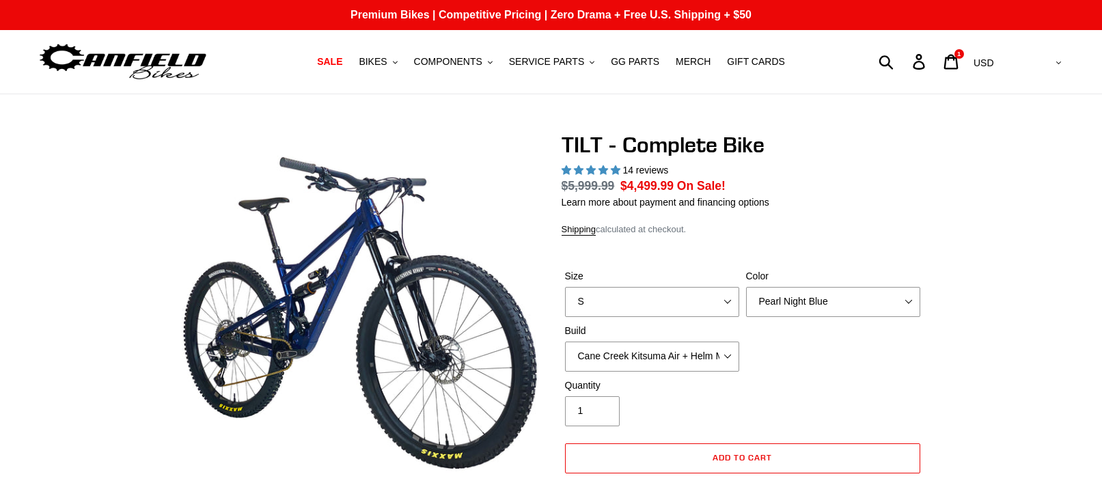
select select "highest-rating"
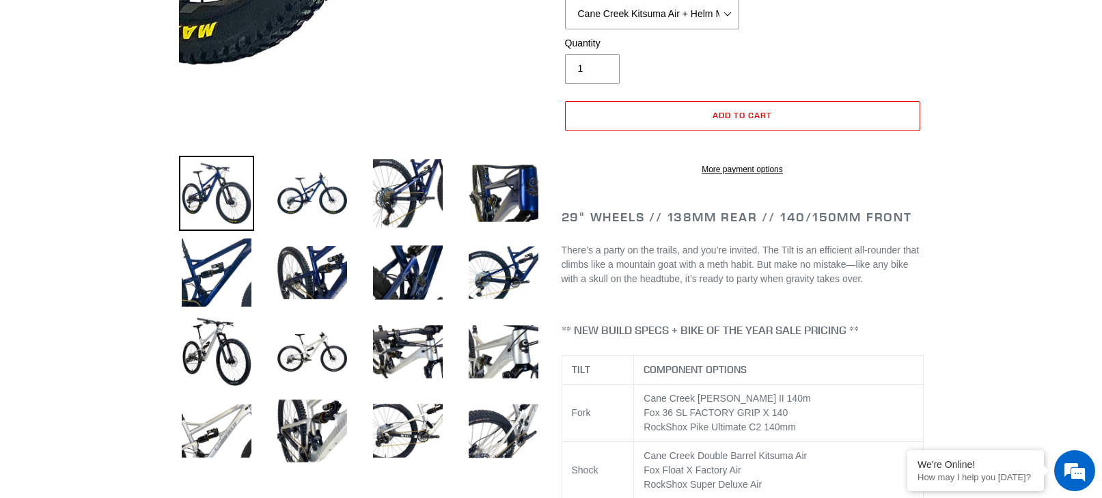
scroll to position [362, 0]
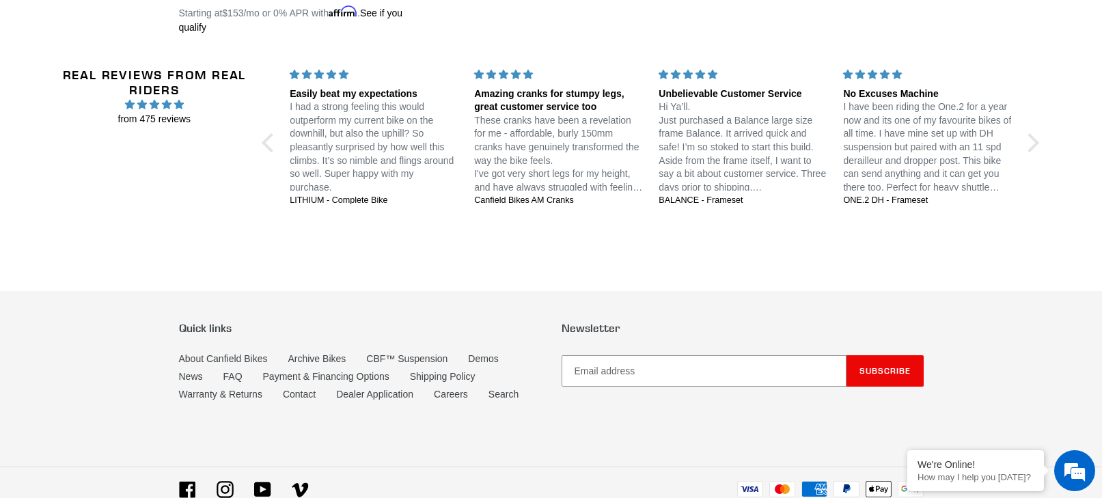
scroll to position [2848, 0]
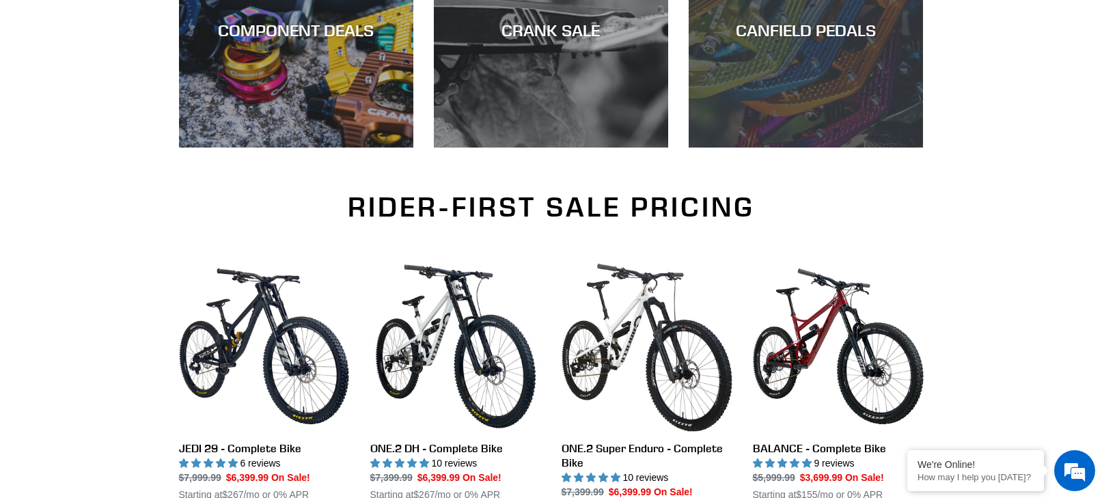
click at [796, 148] on div "CANFIELD PEDALS" at bounding box center [806, 148] width 234 height 0
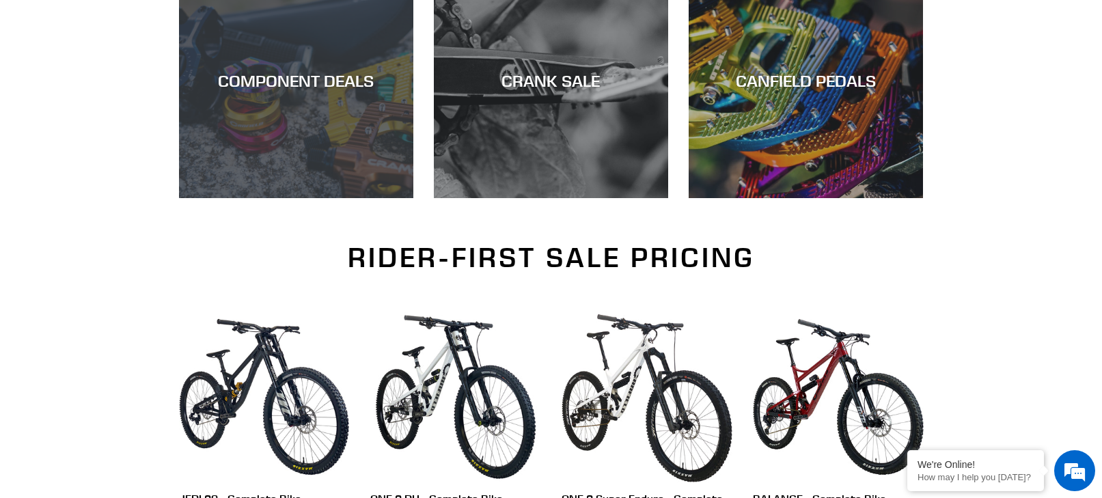
scroll to position [693, 0]
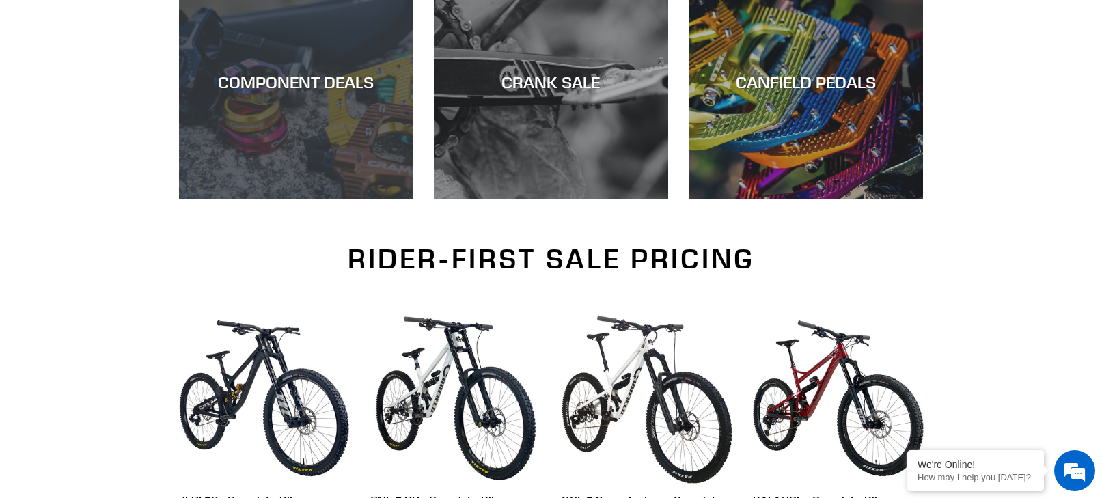
click at [273, 200] on div "COMPONENT DEALS" at bounding box center [296, 200] width 234 height 0
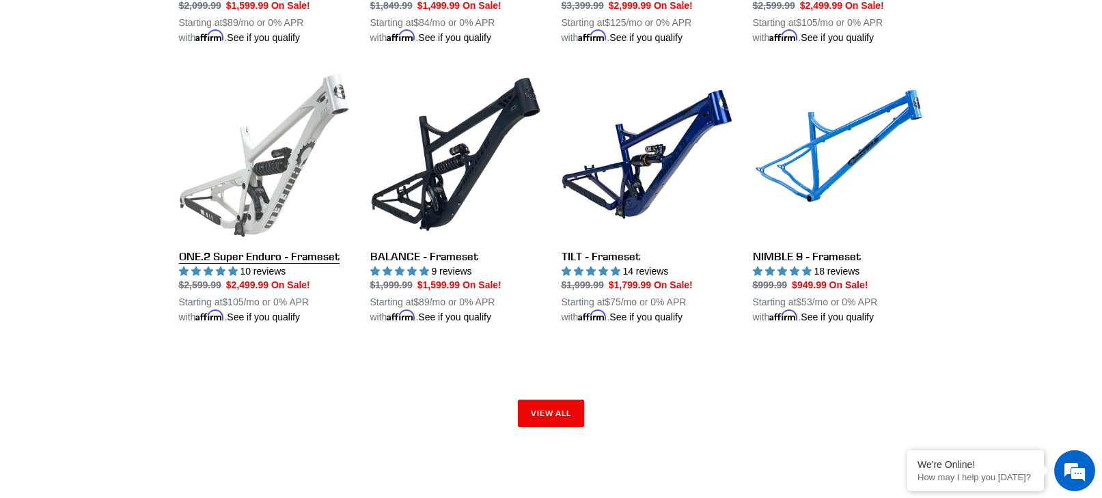
scroll to position [2104, 0]
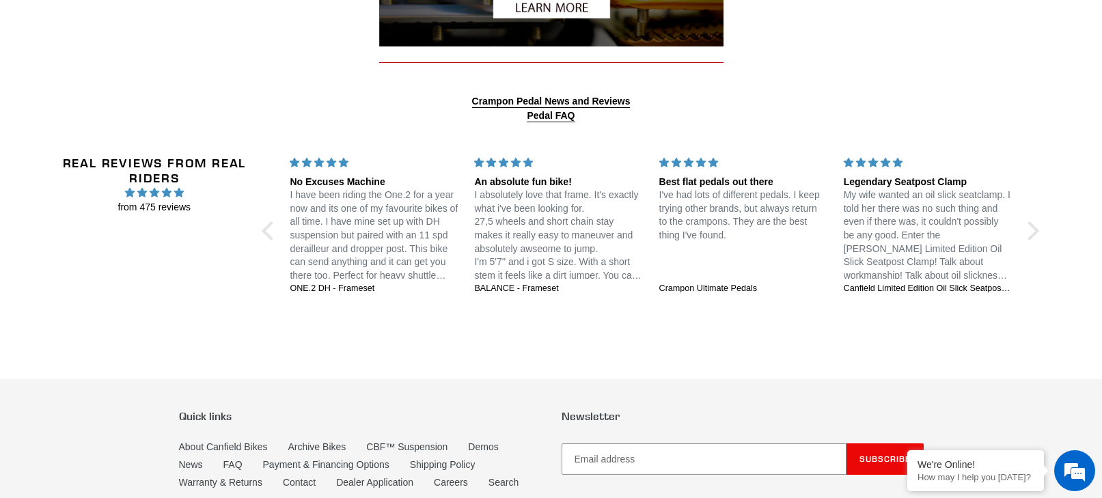
scroll to position [1850, 0]
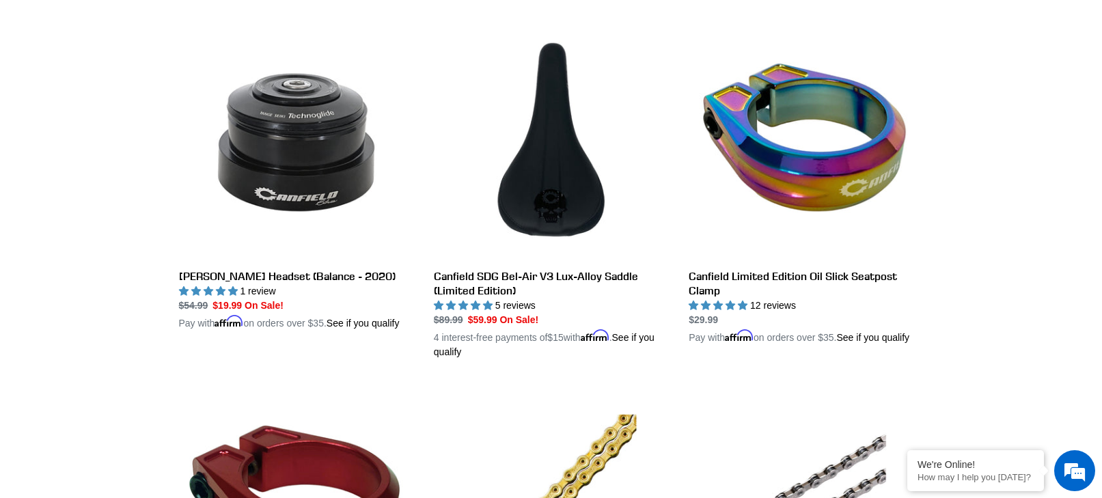
scroll to position [1765, 0]
